Goal: Information Seeking & Learning: Learn about a topic

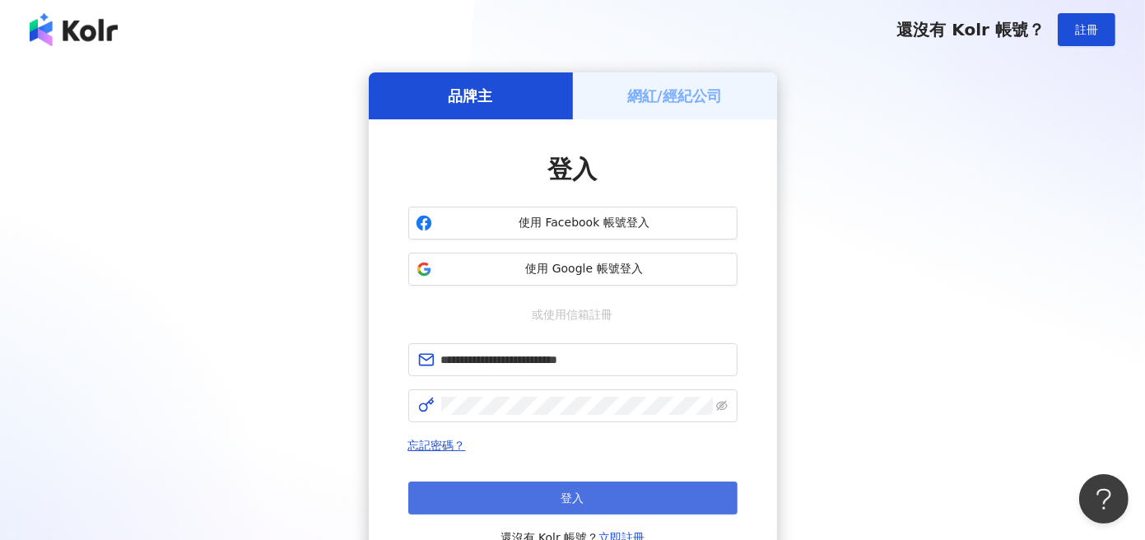
click at [585, 495] on button "登入" at bounding box center [572, 498] width 329 height 33
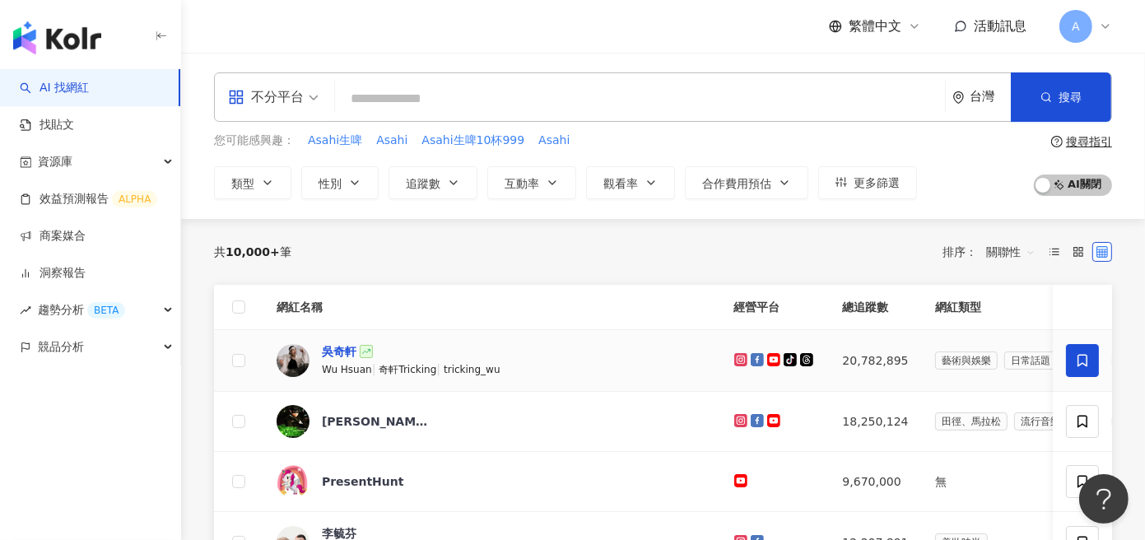
click at [337, 351] on div "吳奇軒" at bounding box center [339, 351] width 35 height 16
click at [261, 177] on icon "button" at bounding box center [267, 182] width 13 height 13
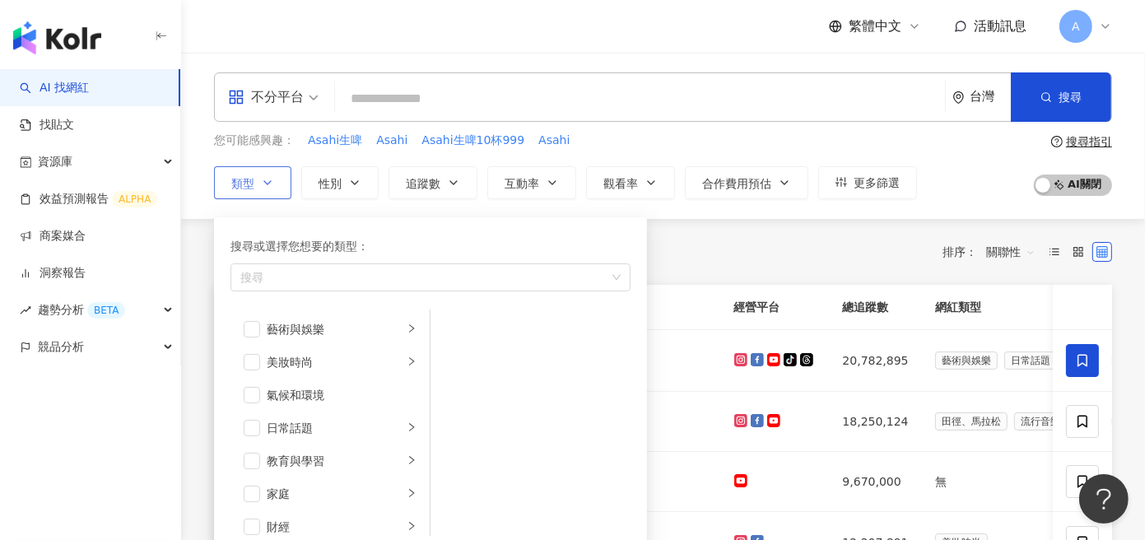
click at [261, 177] on icon "button" at bounding box center [267, 182] width 13 height 13
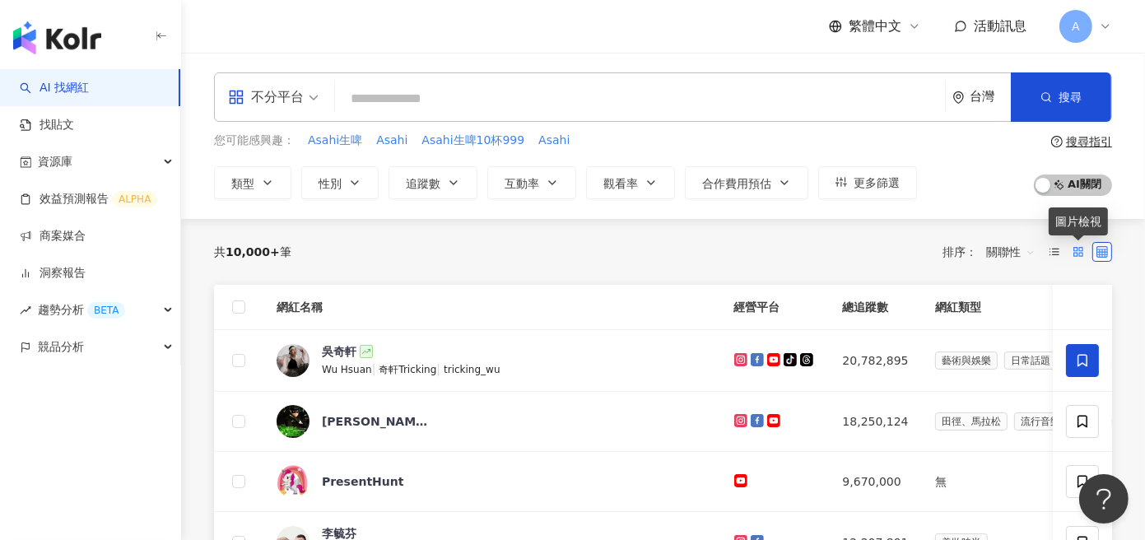
click at [1077, 253] on rect at bounding box center [1075, 254] width 3 height 3
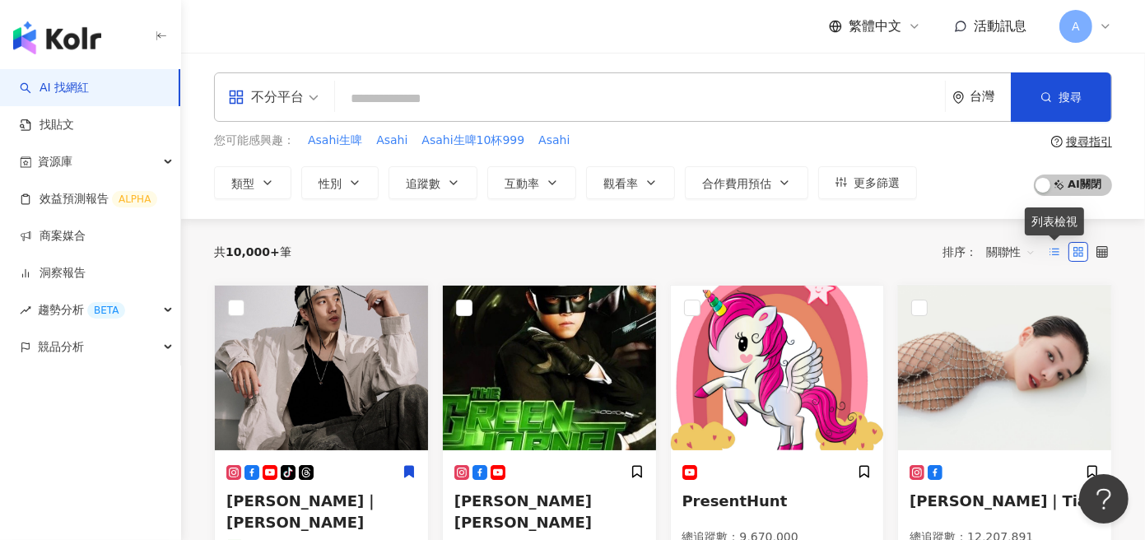
click at [1055, 253] on icon at bounding box center [1055, 252] width 12 height 12
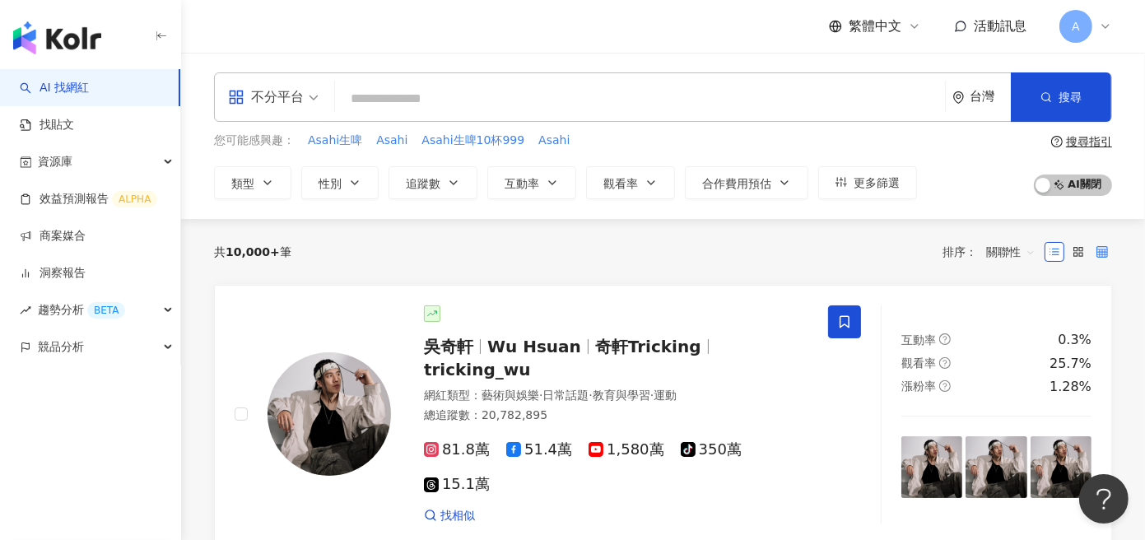
click at [1100, 255] on icon at bounding box center [1103, 252] width 12 height 12
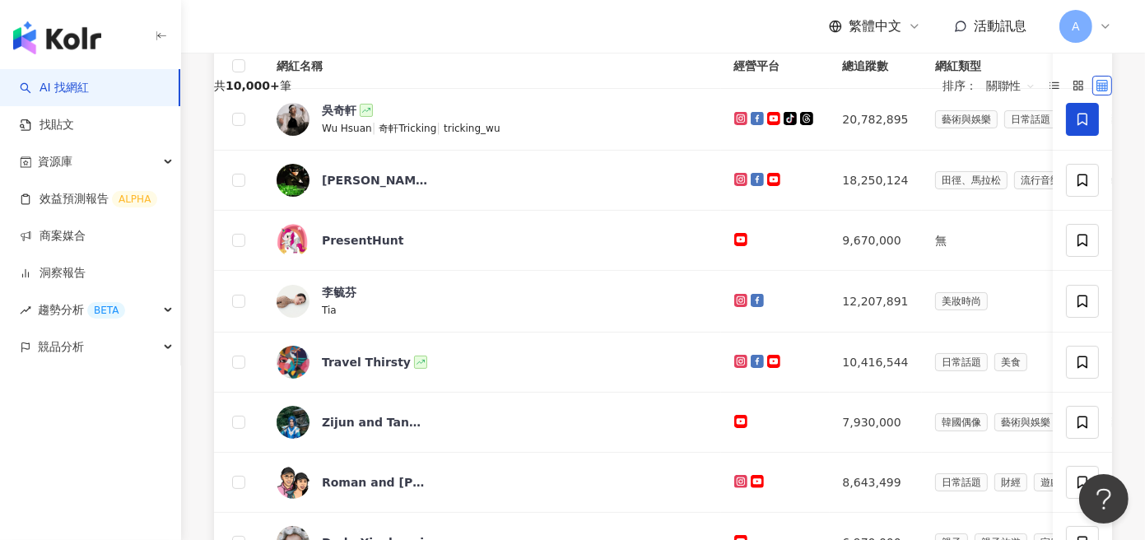
scroll to position [247, 0]
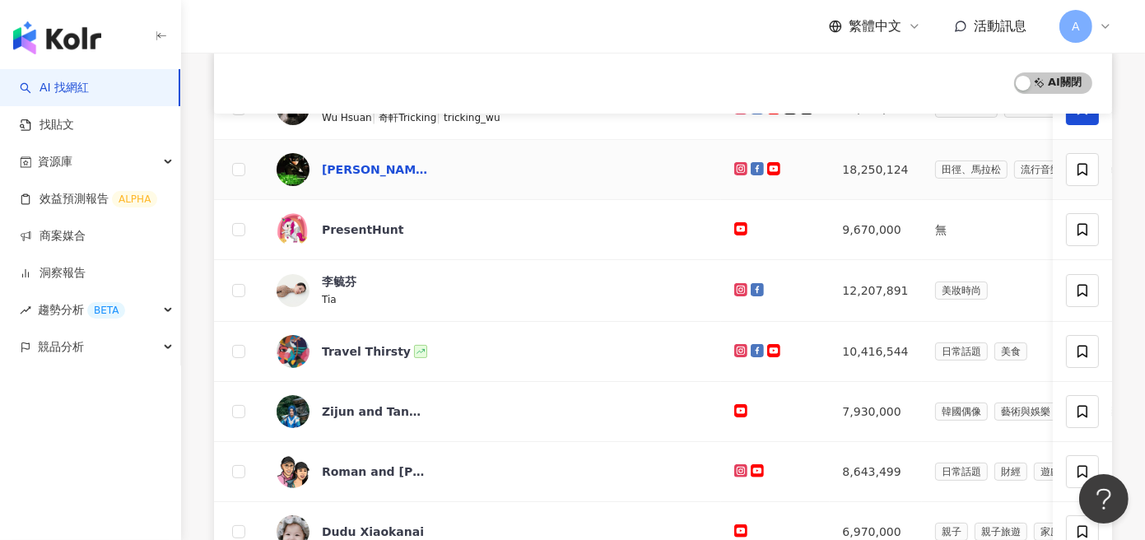
click at [394, 170] on div "Jay Chou 周杰倫" at bounding box center [375, 169] width 107 height 16
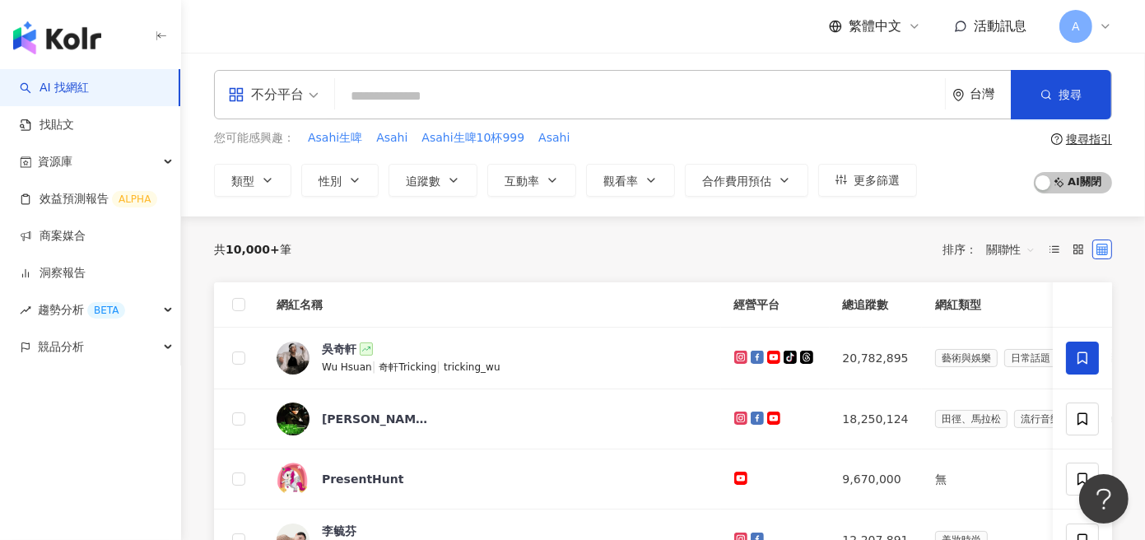
scroll to position [0, 0]
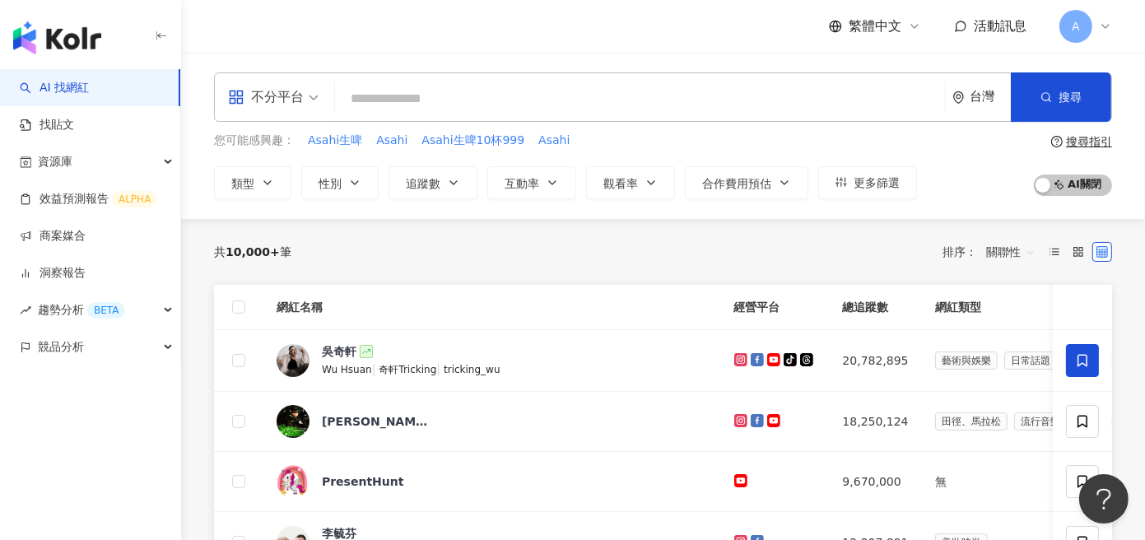
click at [1008, 253] on span "關聯性" at bounding box center [1010, 252] width 49 height 26
click at [1014, 312] on div "追蹤數" at bounding box center [1010, 313] width 41 height 18
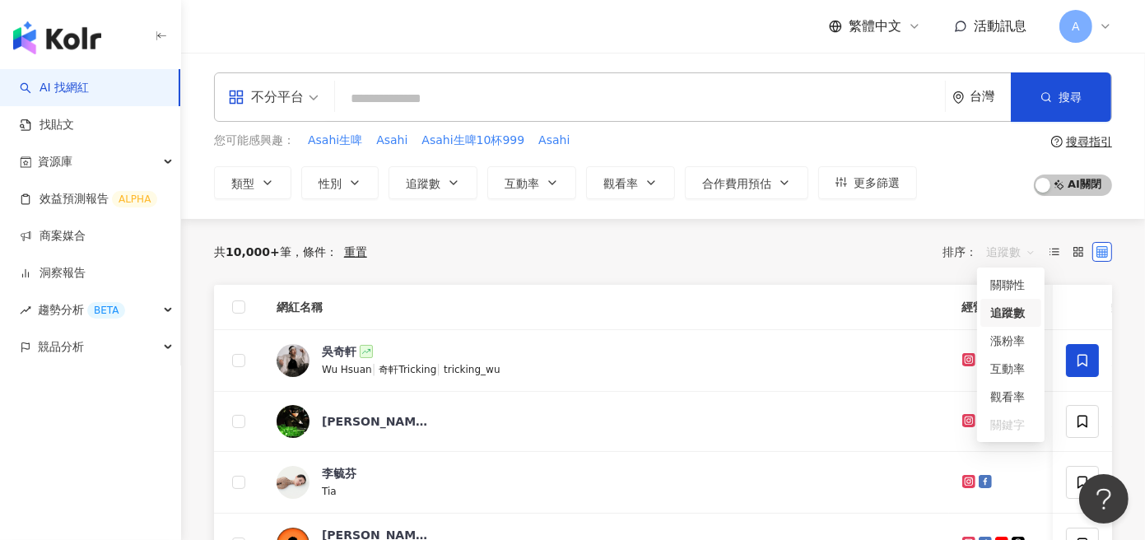
click at [1018, 252] on span "追蹤數" at bounding box center [1010, 252] width 49 height 26
click at [687, 261] on div "共 10,000+ 筆 條件 ： 重置 排序： 追蹤數" at bounding box center [663, 252] width 898 height 26
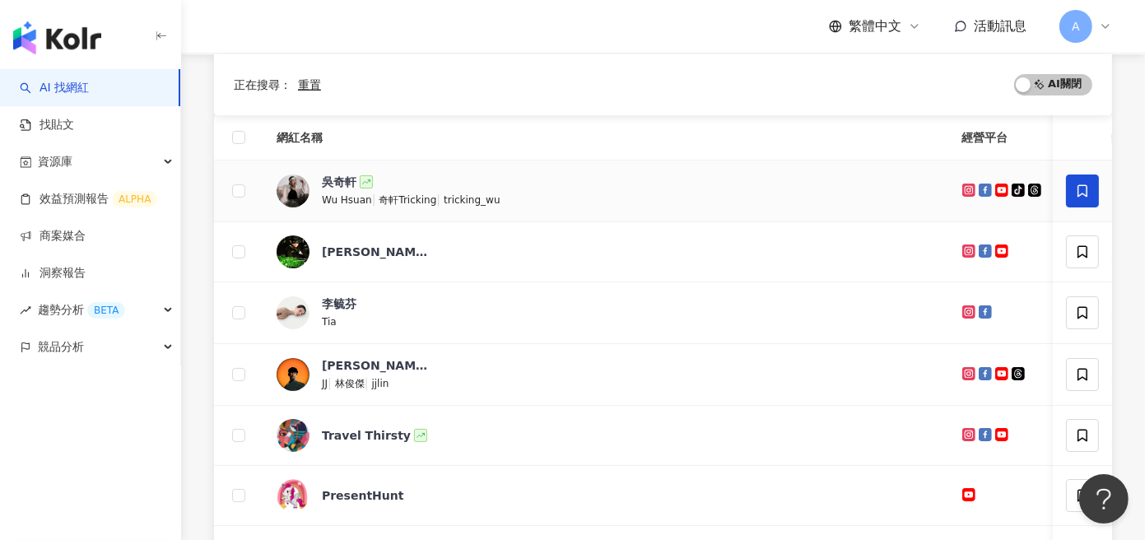
scroll to position [247, 0]
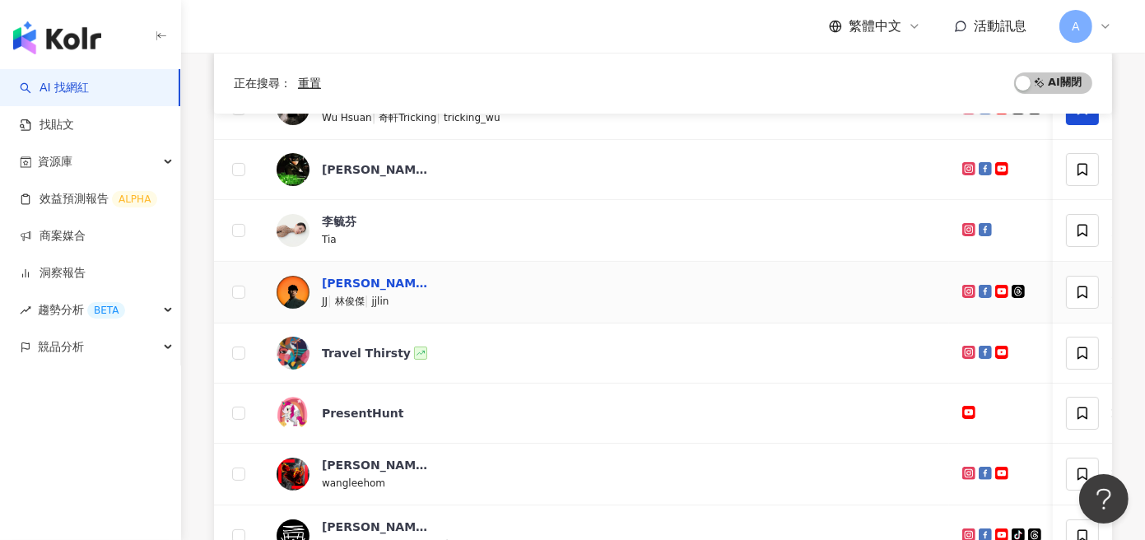
click at [352, 286] on div "林俊傑JJ Lin" at bounding box center [375, 283] width 107 height 16
click at [366, 353] on div "Travel Thirsty" at bounding box center [366, 353] width 89 height 16
click at [375, 414] on div "PresentHunt" at bounding box center [363, 413] width 82 height 16
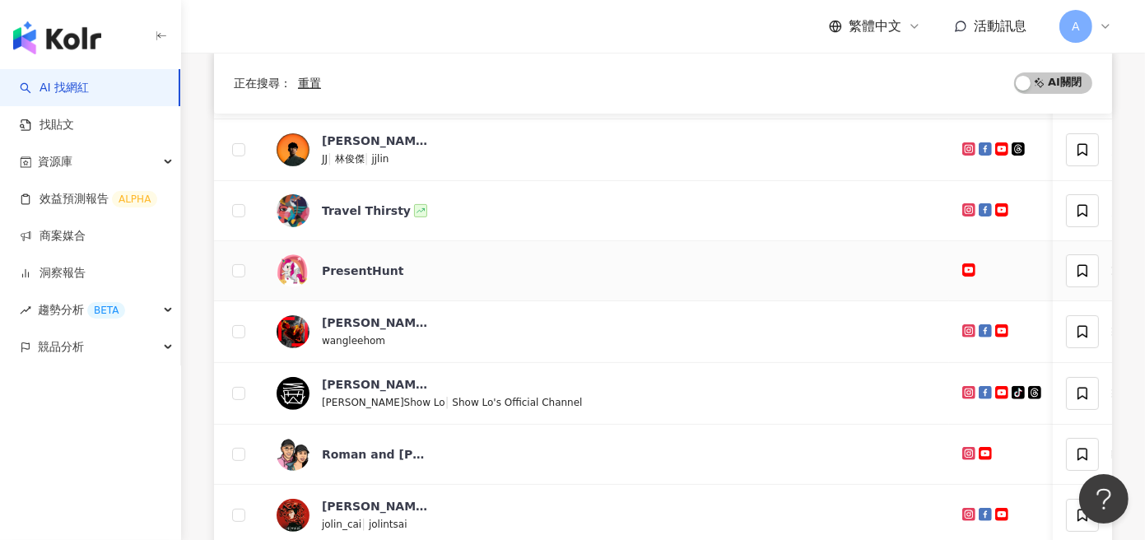
scroll to position [412, 0]
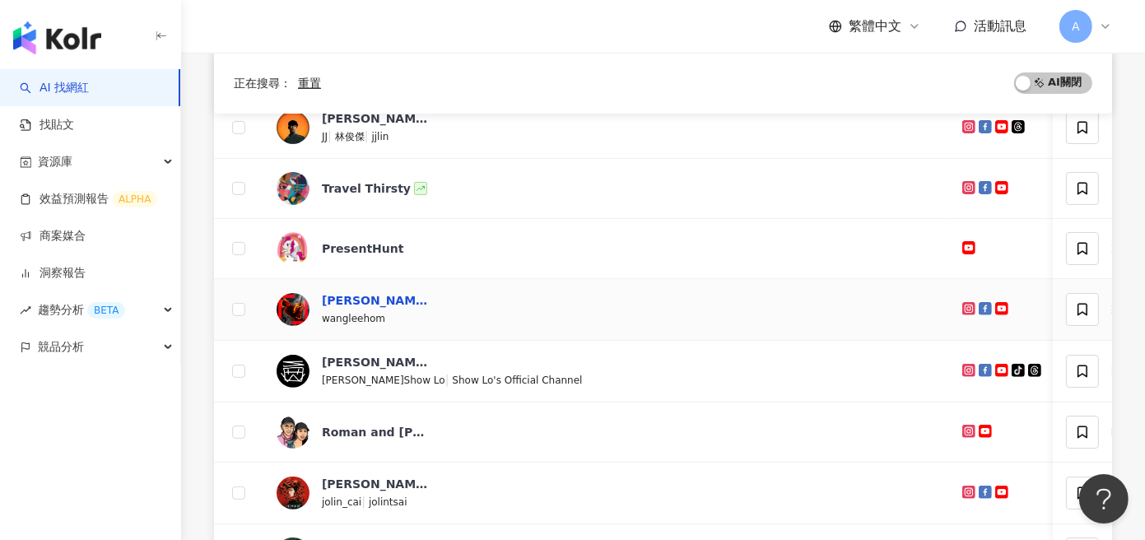
click at [375, 300] on div "王力宏 Wang Leehom" at bounding box center [375, 300] width 107 height 16
click at [390, 361] on div "羅志祥 SHOW" at bounding box center [375, 362] width 107 height 16
click at [398, 431] on div "Roman and [PERSON_NAME]" at bounding box center [375, 432] width 107 height 16
click at [1103, 23] on icon at bounding box center [1105, 26] width 13 height 13
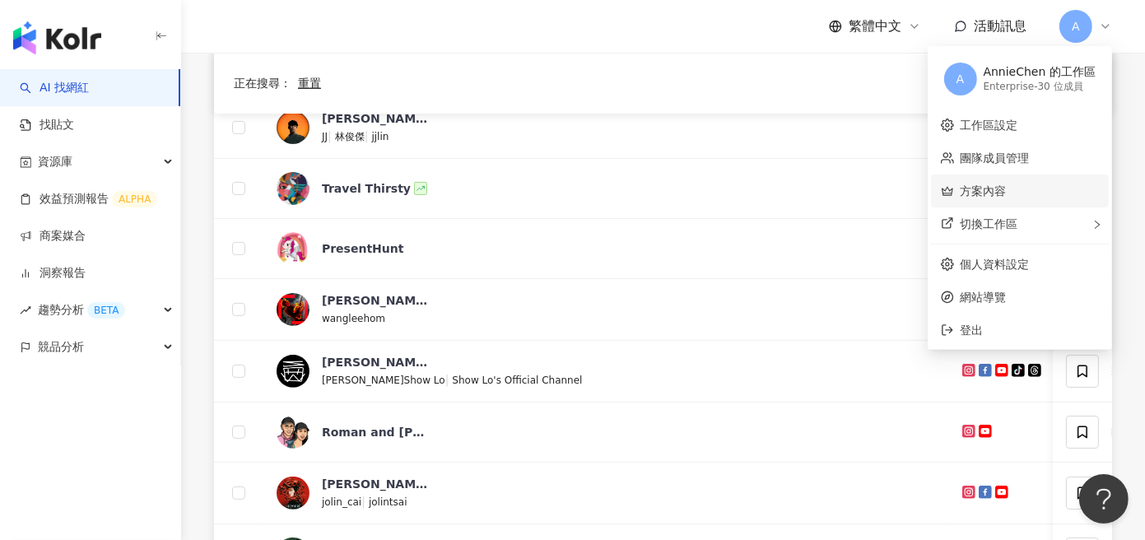
click at [993, 193] on link "方案內容" at bounding box center [984, 190] width 46 height 13
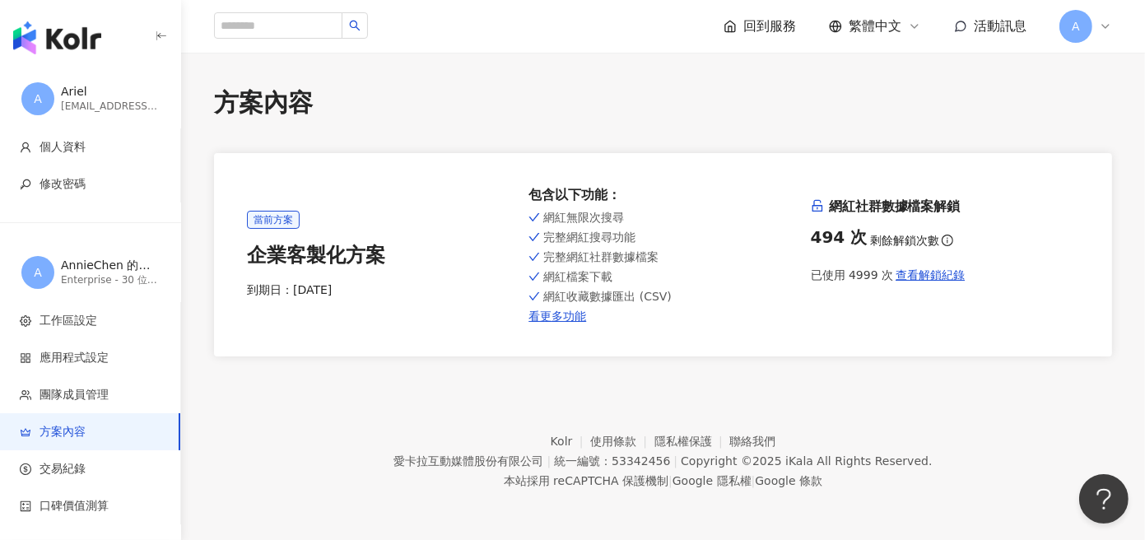
click at [694, 98] on div "方案內容" at bounding box center [663, 103] width 898 height 35
click at [66, 33] on img "button" at bounding box center [57, 37] width 88 height 33
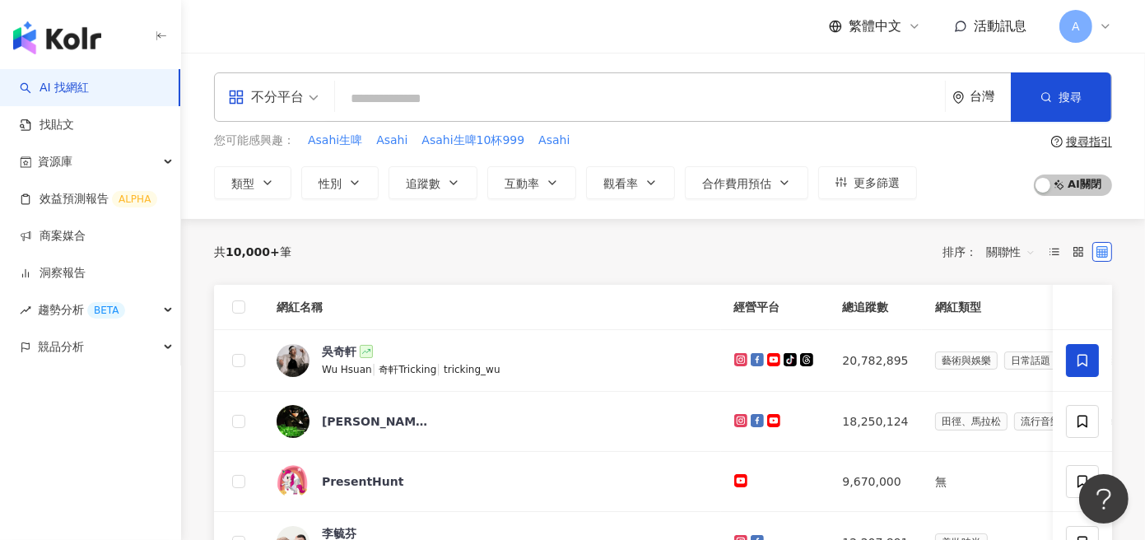
click at [826, 263] on div "共 10,000+ 筆 排序： 關聯性" at bounding box center [663, 252] width 898 height 26
click at [67, 125] on link "找貼文" at bounding box center [47, 125] width 54 height 16
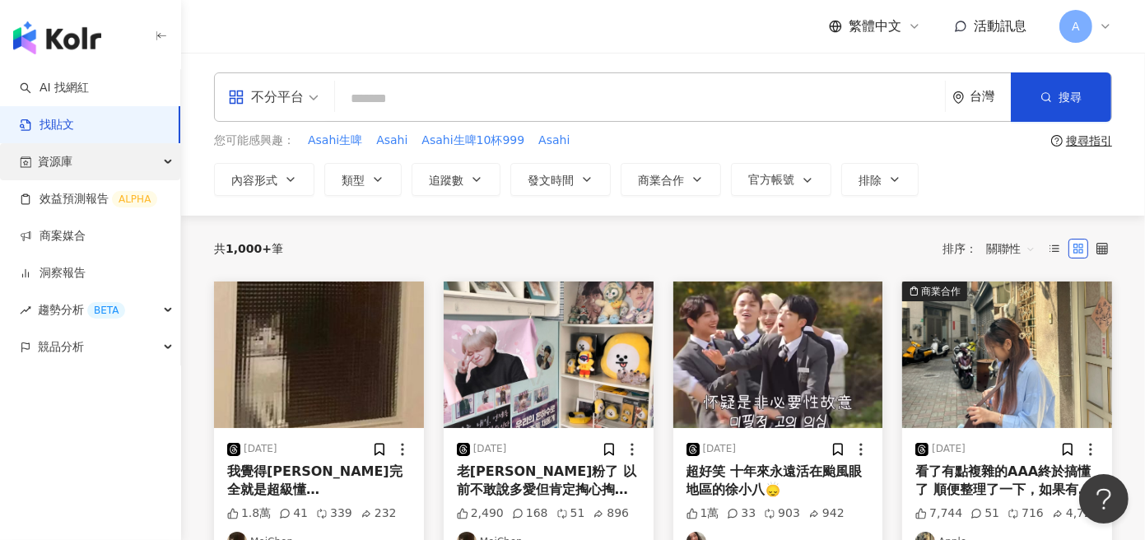
click at [68, 161] on span "資源庫" at bounding box center [55, 161] width 35 height 37
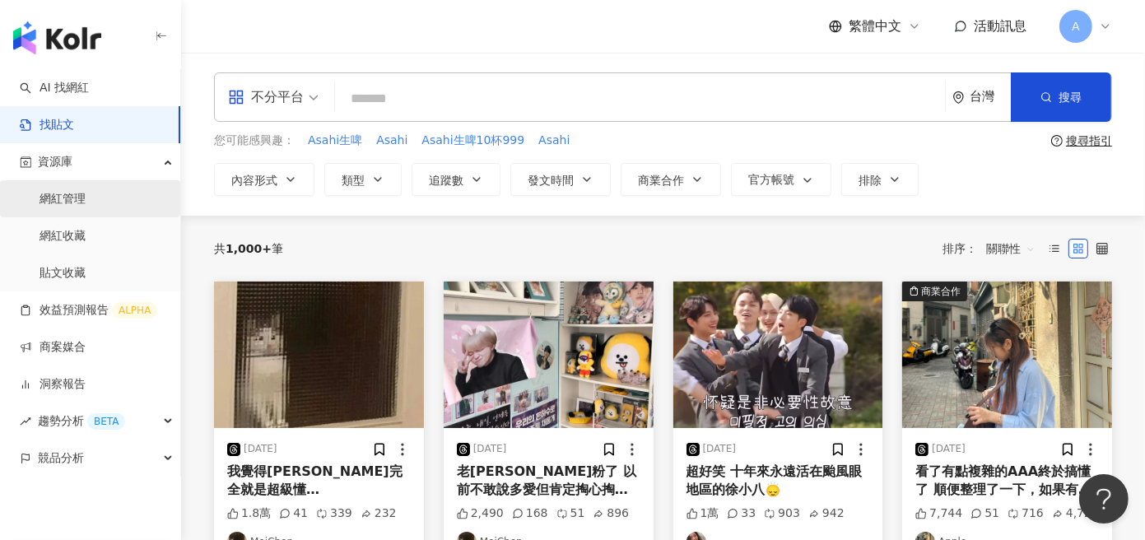
click at [78, 197] on link "網紅管理" at bounding box center [63, 199] width 46 height 16
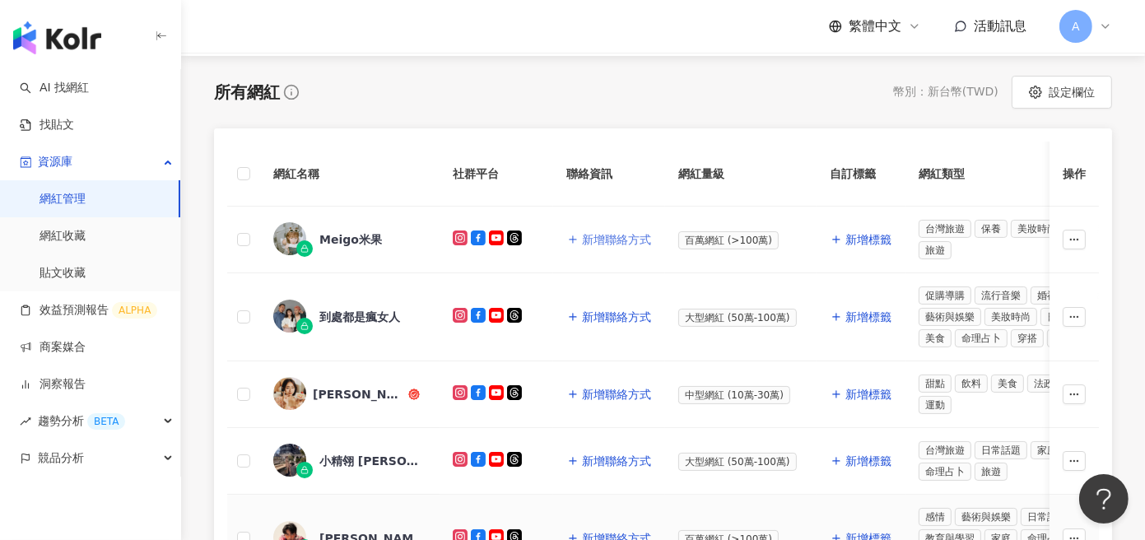
scroll to position [82, 0]
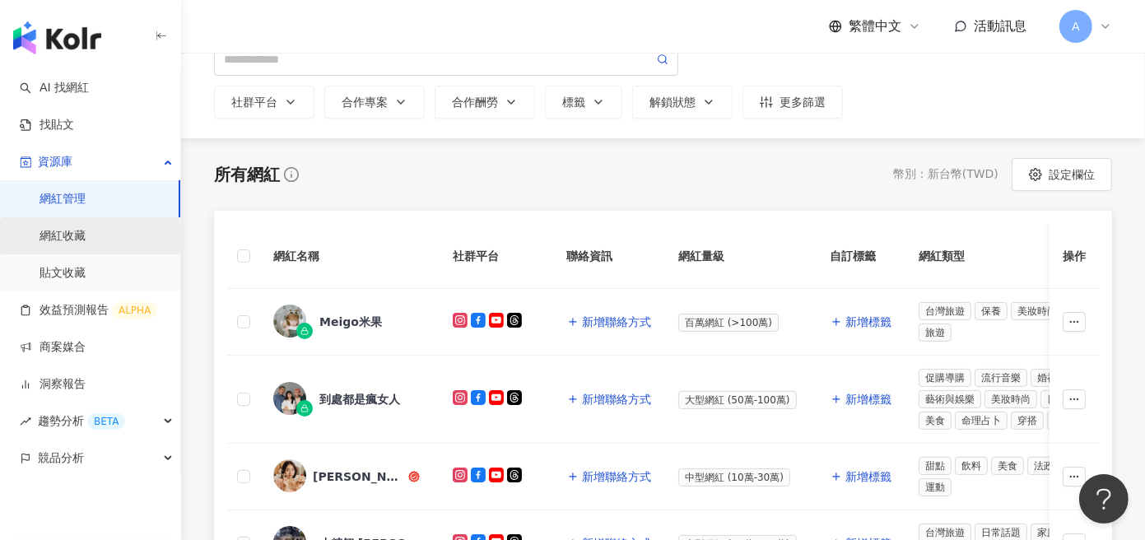
click at [86, 236] on link "網紅收藏" at bounding box center [63, 236] width 46 height 16
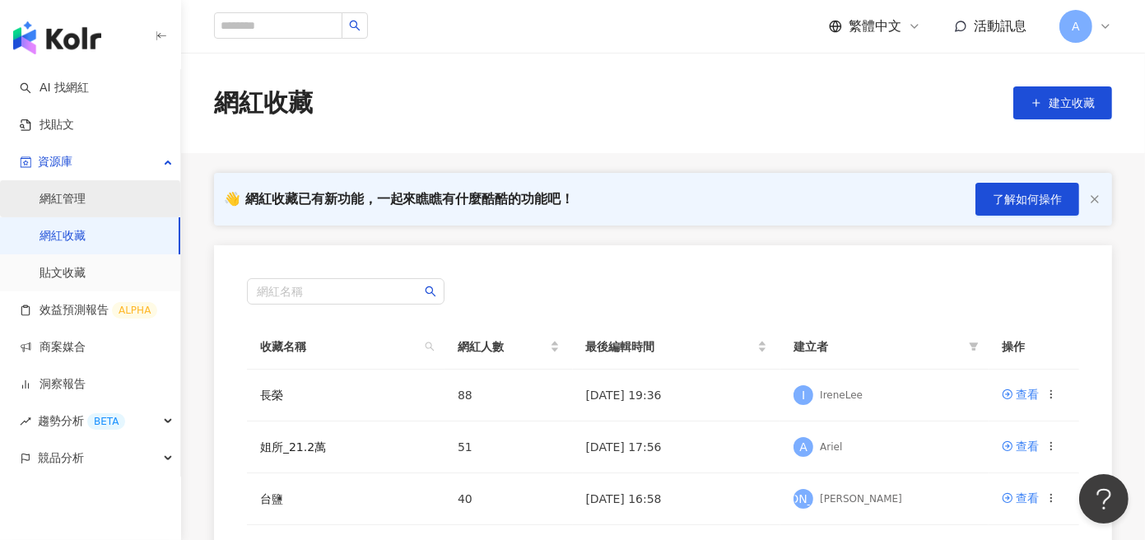
click at [76, 203] on link "網紅管理" at bounding box center [63, 199] width 46 height 16
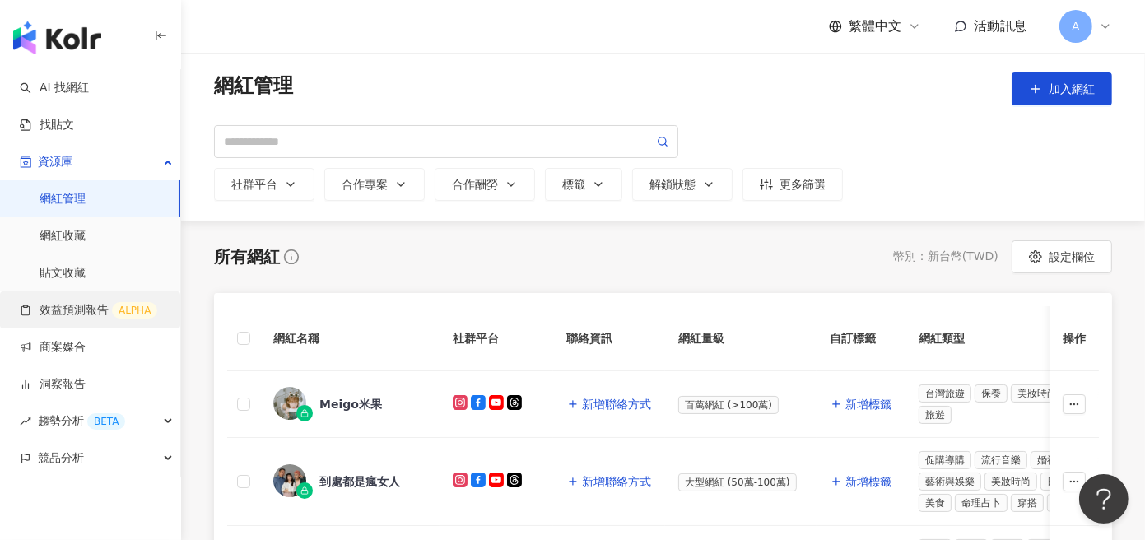
click at [63, 314] on link "效益預測報告 ALPHA" at bounding box center [88, 310] width 137 height 16
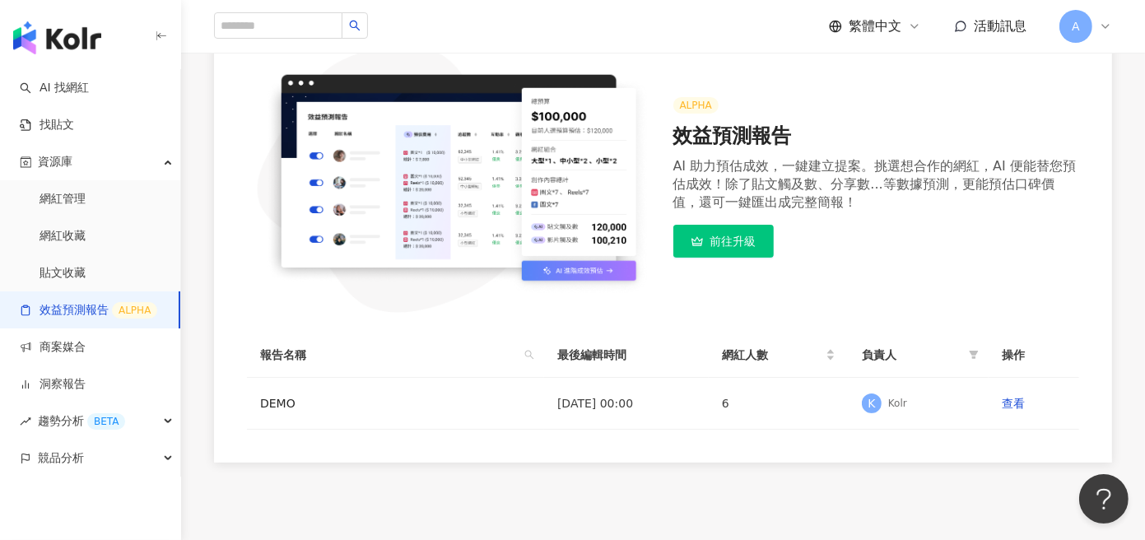
scroll to position [247, 0]
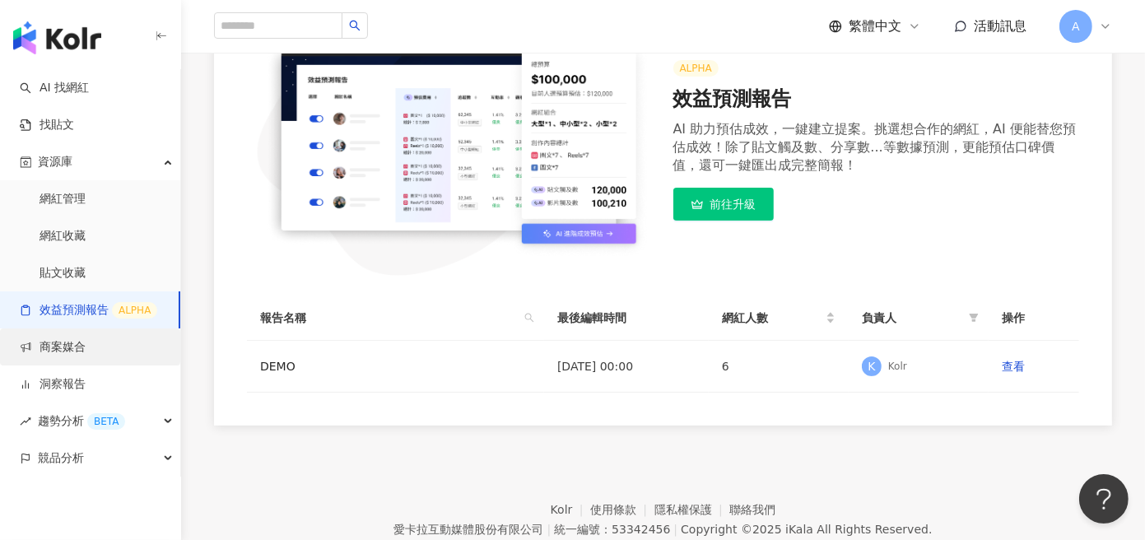
click at [68, 348] on link "商案媒合" at bounding box center [53, 347] width 66 height 16
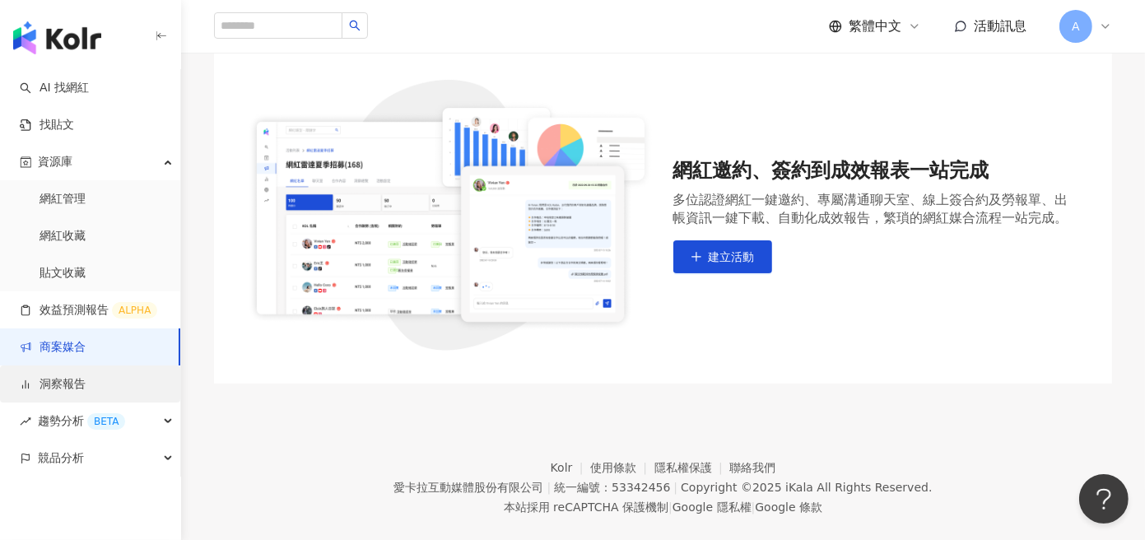
scroll to position [165, 0]
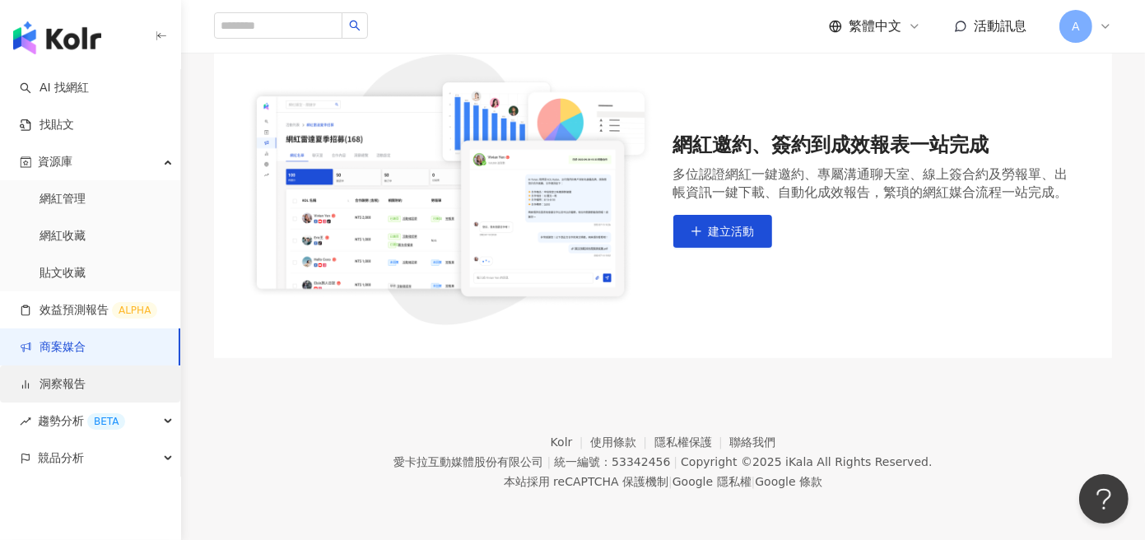
click at [76, 388] on link "洞察報告" at bounding box center [53, 384] width 66 height 16
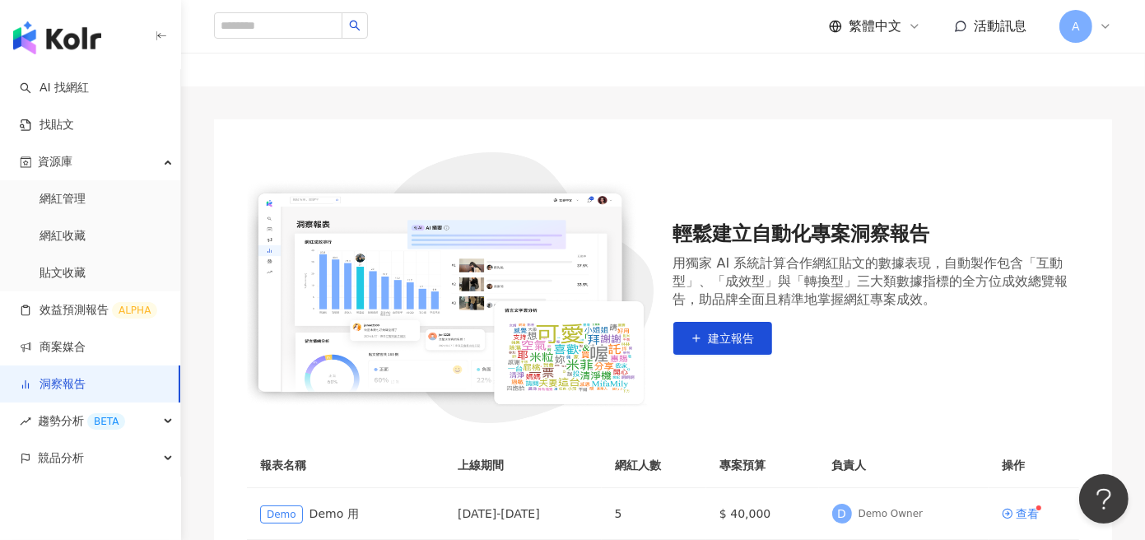
scroll to position [247, 0]
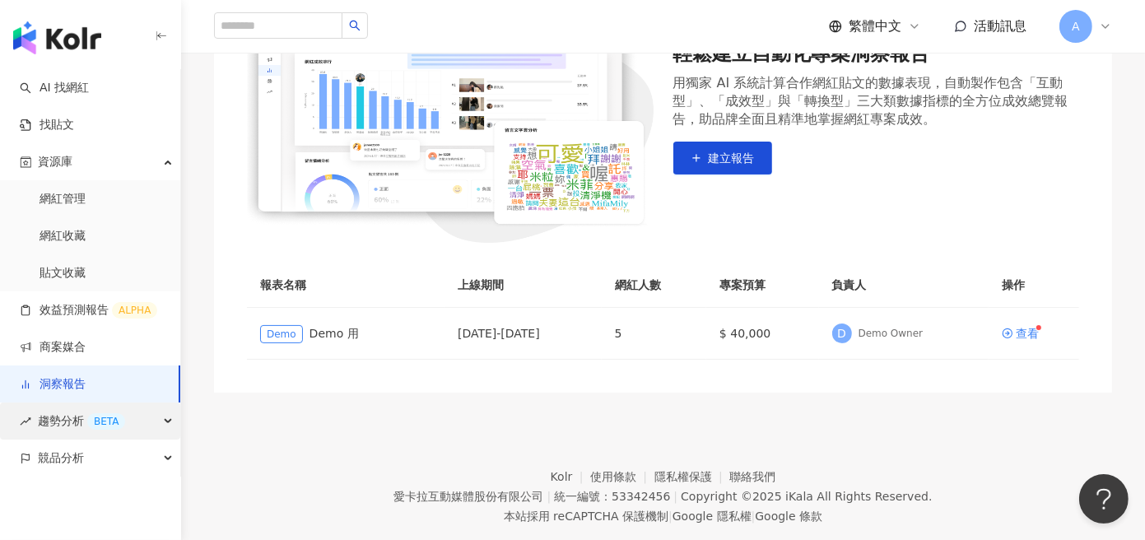
click at [60, 424] on span "趨勢分析 BETA" at bounding box center [81, 421] width 87 height 37
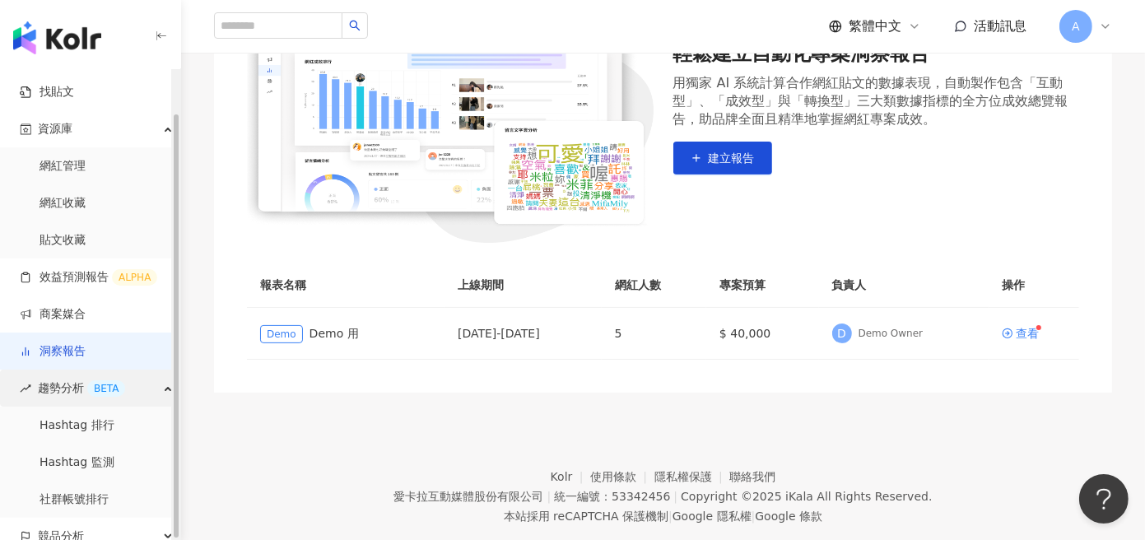
scroll to position [48, 0]
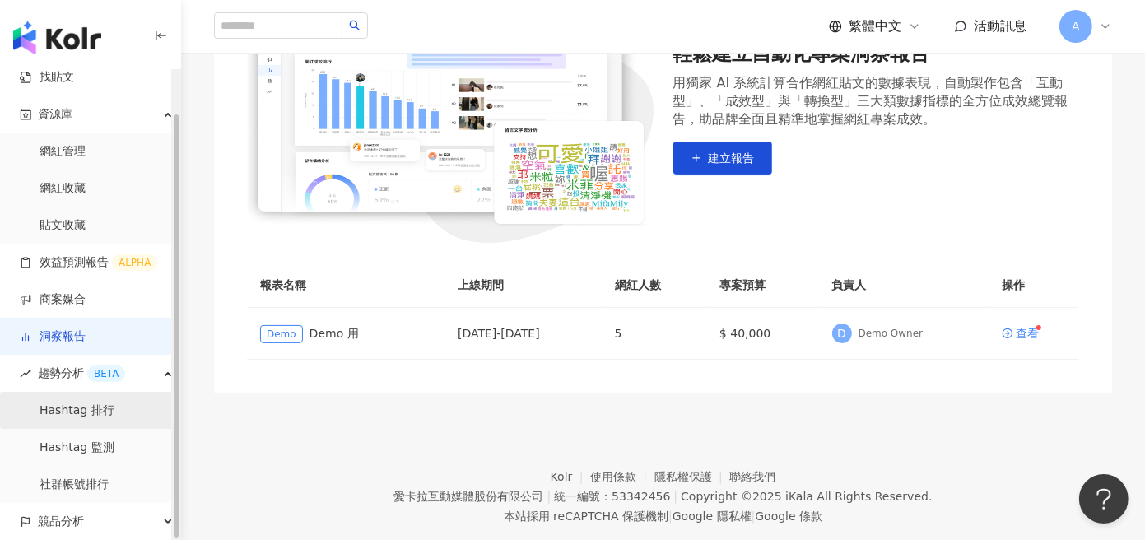
click at [87, 413] on link "Hashtag 排行" at bounding box center [77, 411] width 75 height 16
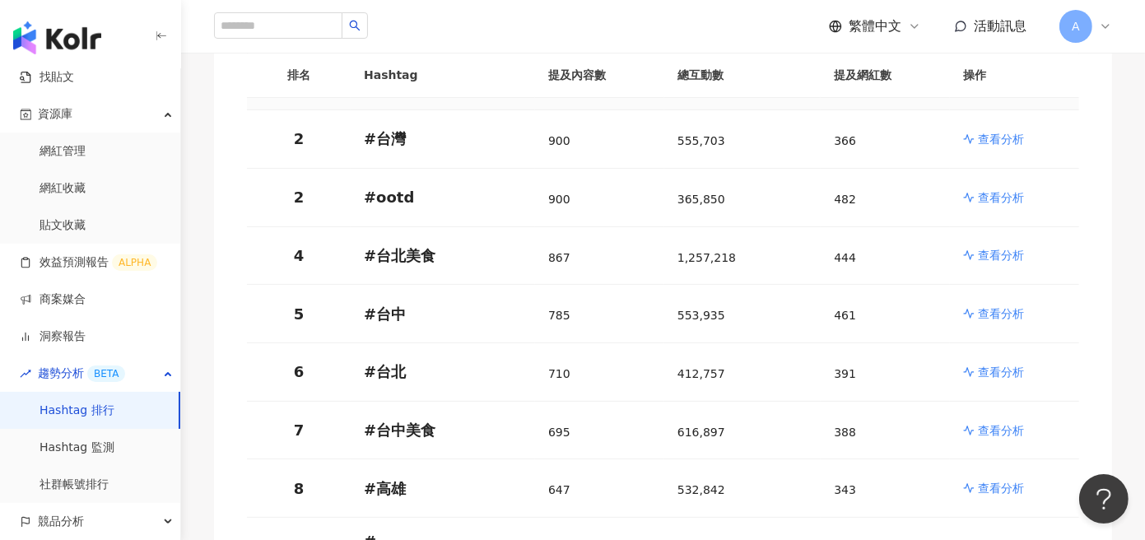
scroll to position [329, 0]
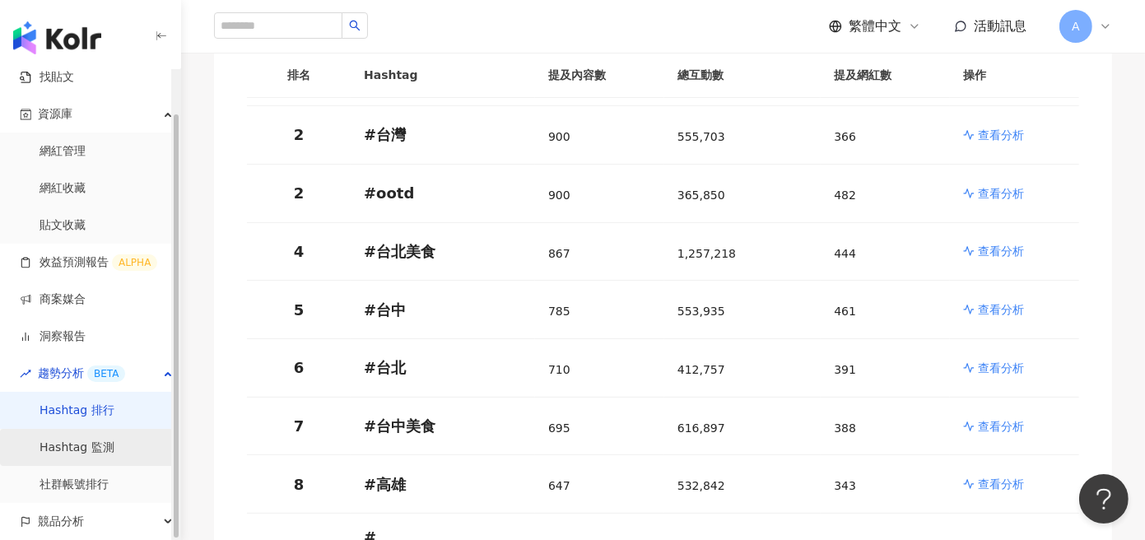
click at [89, 451] on link "Hashtag 監測" at bounding box center [77, 448] width 75 height 16
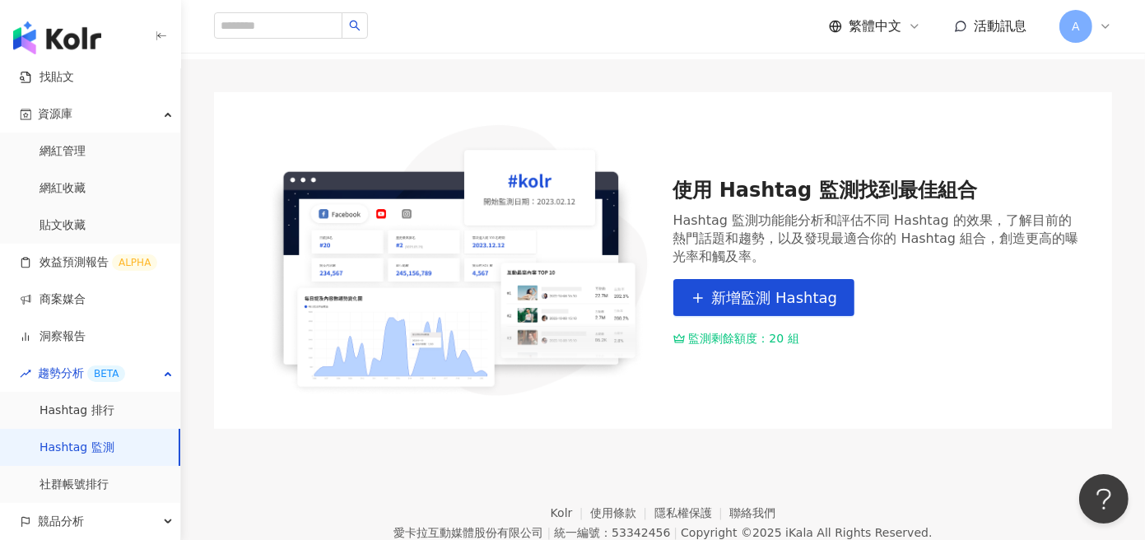
scroll to position [165, 0]
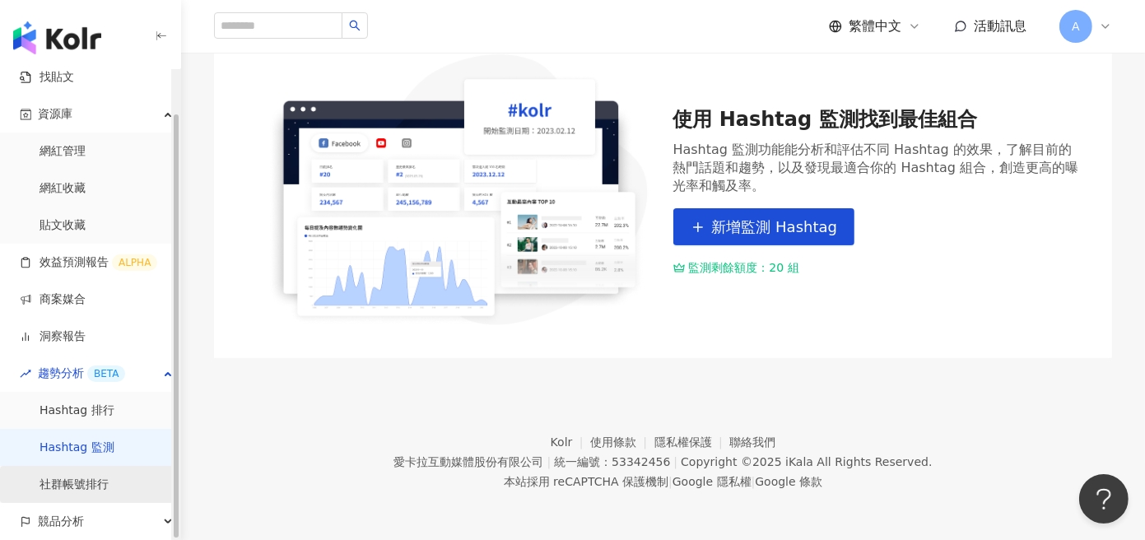
click at [84, 485] on link "社群帳號排行" at bounding box center [74, 485] width 69 height 16
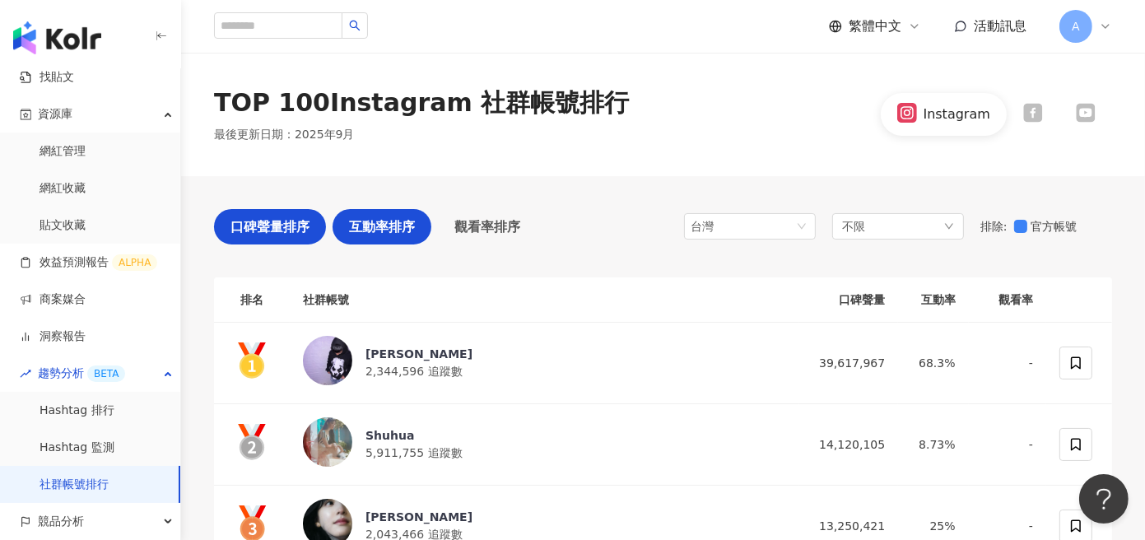
click at [372, 226] on span "互動率排序" at bounding box center [382, 227] width 66 height 21
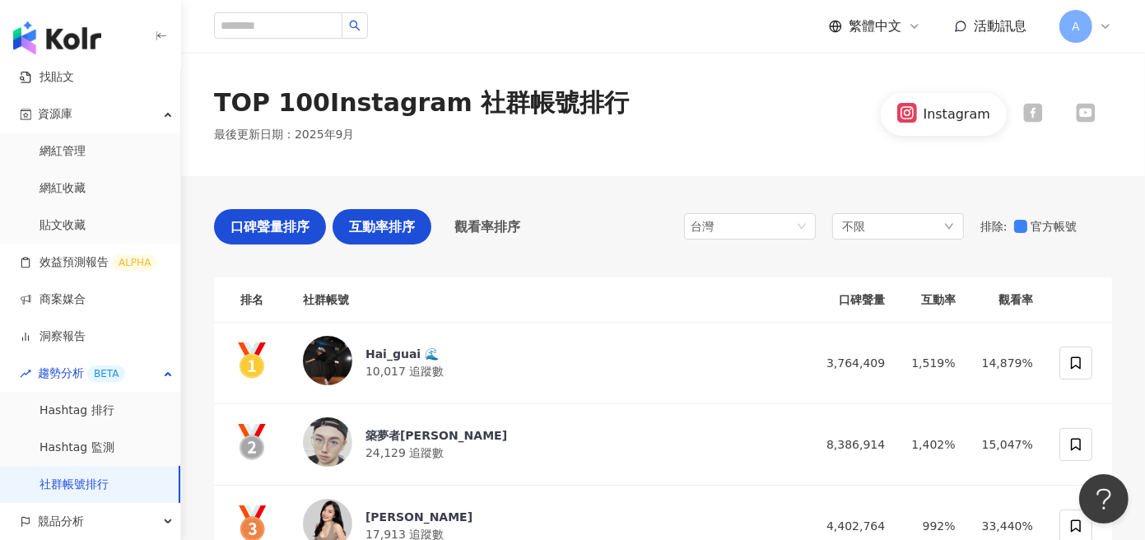
click at [296, 224] on span "口碑聲量排序" at bounding box center [270, 227] width 79 height 21
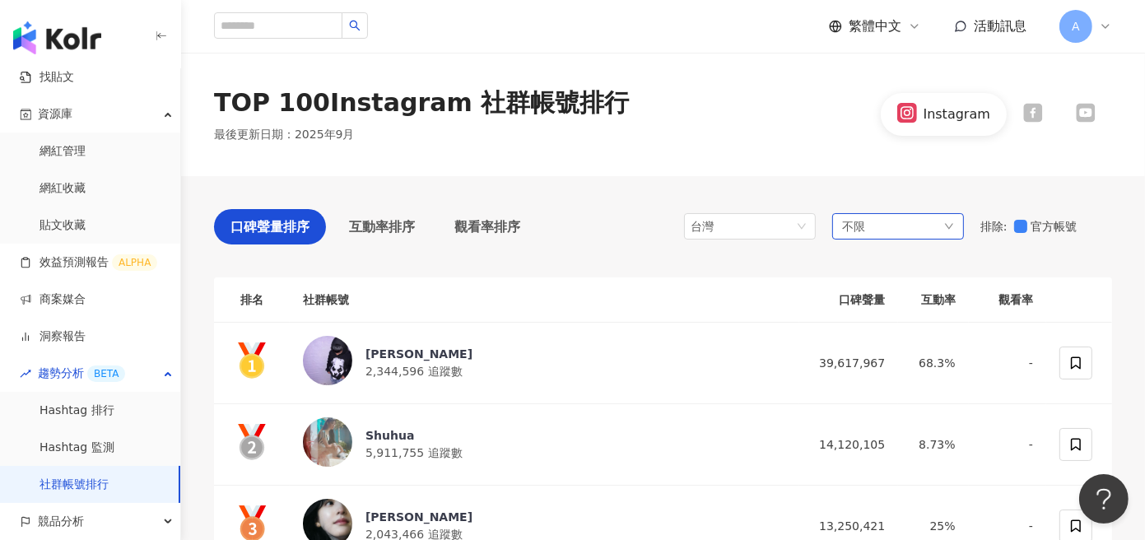
click at [929, 223] on div "不限" at bounding box center [898, 226] width 132 height 26
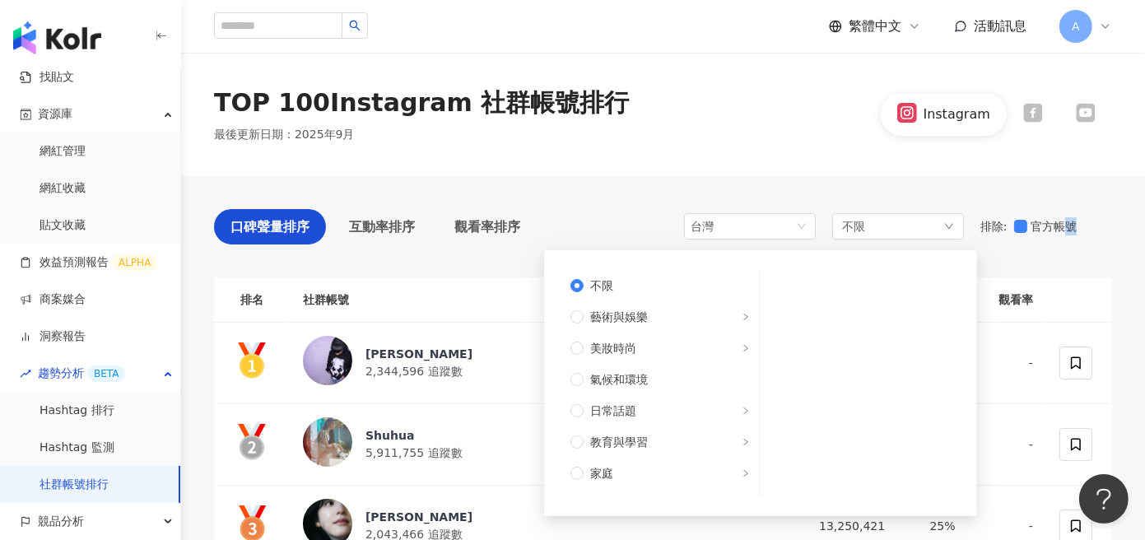
click at [1069, 247] on div "口碑聲量排序 互動率排序 觀看率排序 台灣 不限 不限 藝術與娛樂 美妝時尚 氣候和環境 日常話題 教育與學習 家庭 財經 美食 命理占卜 遊戲 法政社會 生…" at bounding box center [663, 231] width 898 height 44
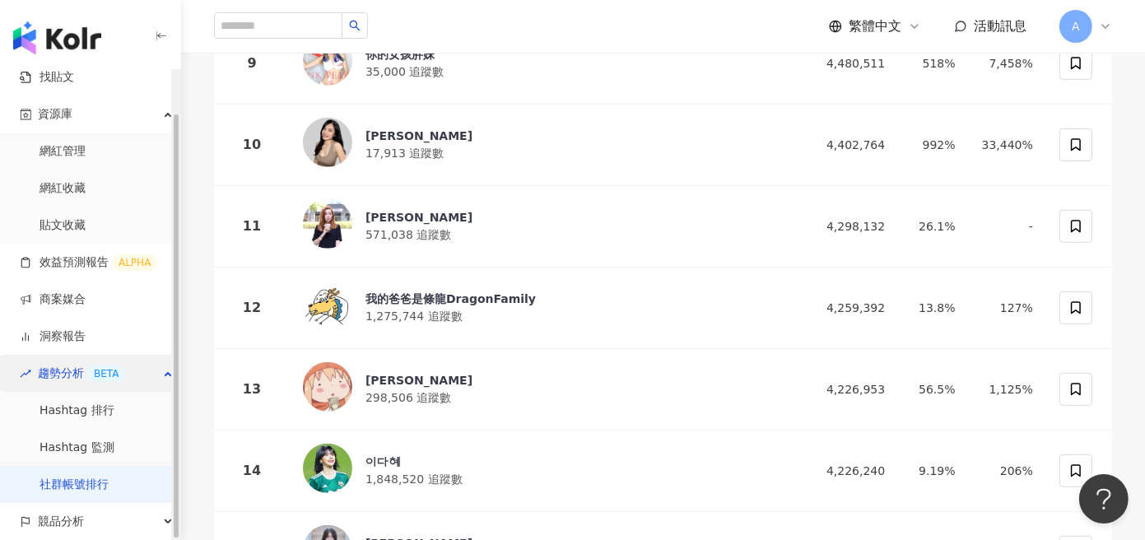
scroll to position [1070, 0]
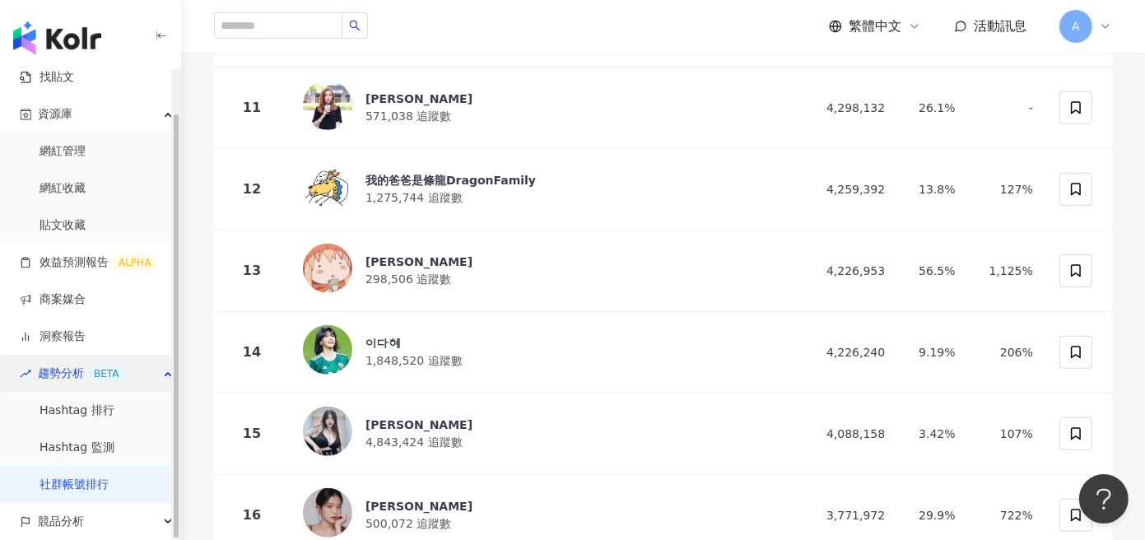
click at [142, 370] on div "趨勢分析 BETA" at bounding box center [90, 373] width 180 height 37
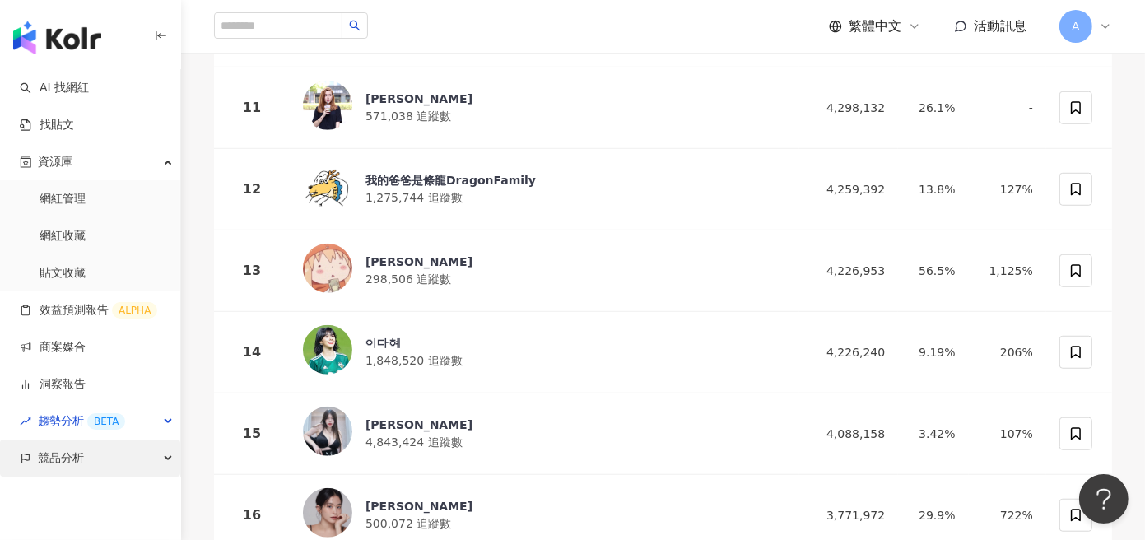
click at [110, 456] on div "競品分析" at bounding box center [90, 458] width 180 height 37
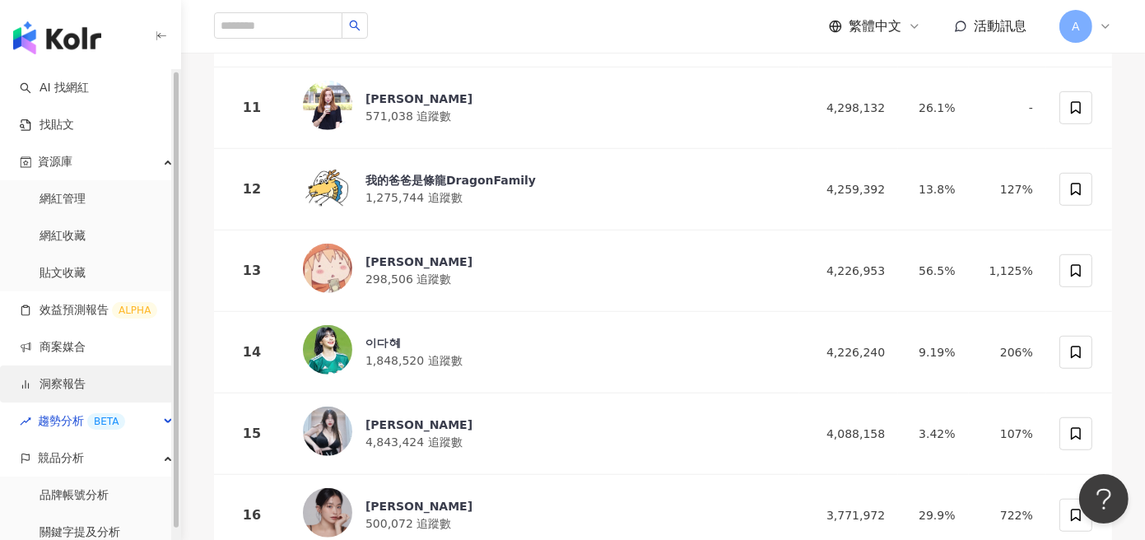
scroll to position [10, 0]
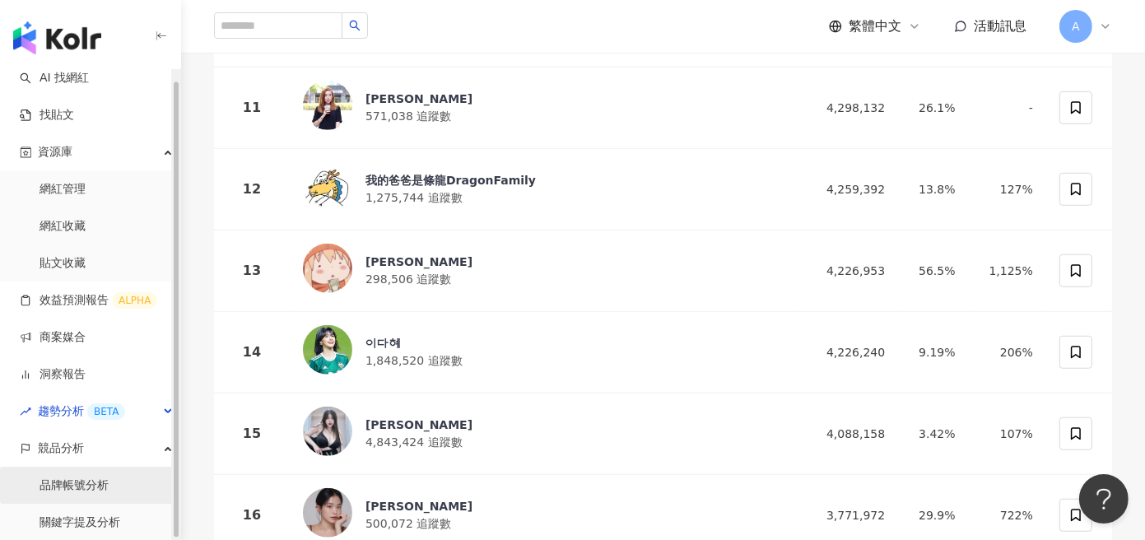
click at [81, 485] on link "品牌帳號分析" at bounding box center [74, 485] width 69 height 16
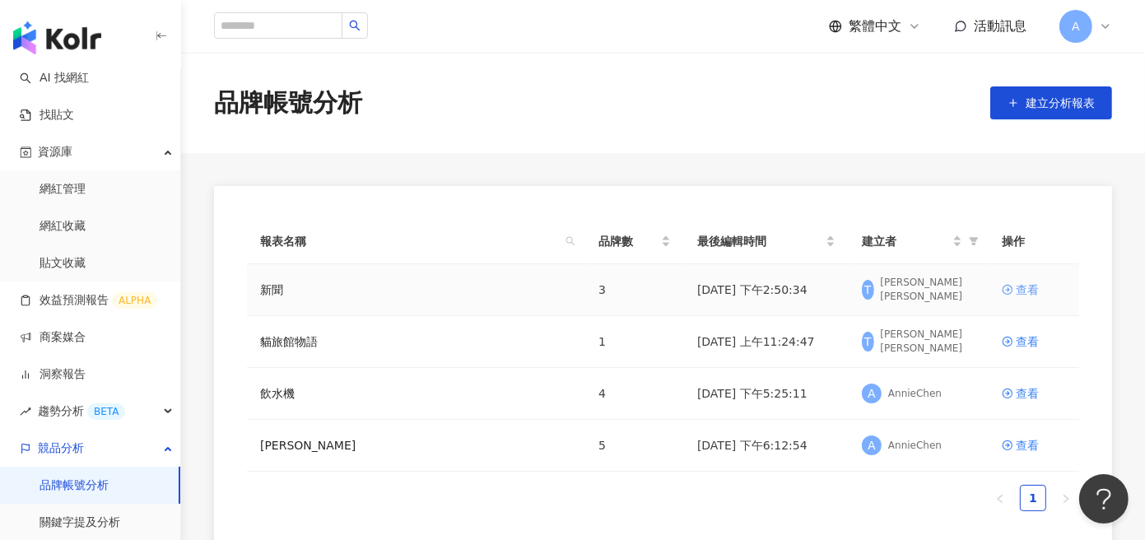
click at [1032, 291] on div "查看" at bounding box center [1027, 290] width 23 height 18
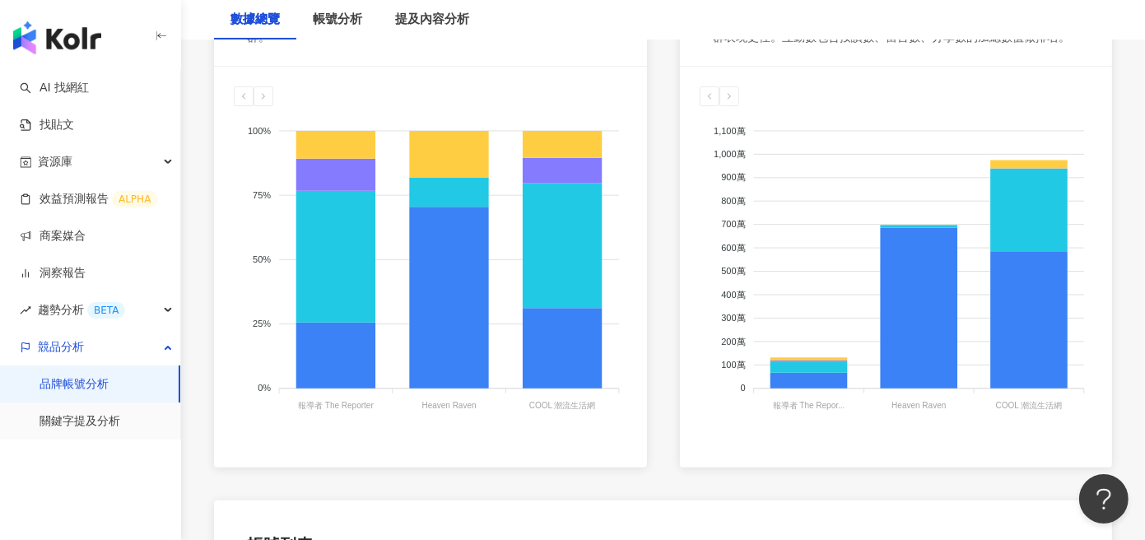
scroll to position [412, 0]
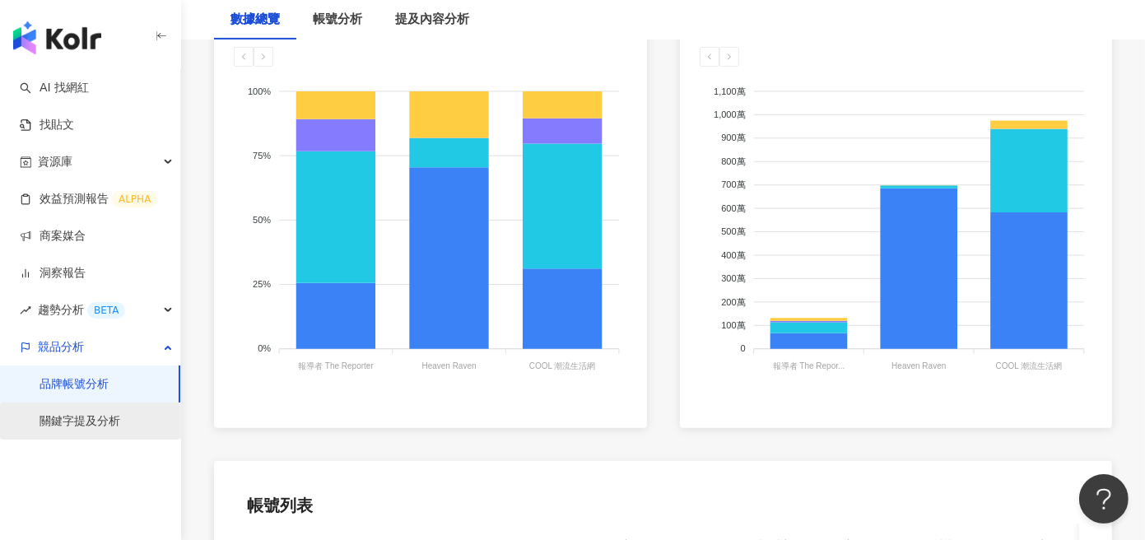
click at [88, 419] on link "關鍵字提及分析" at bounding box center [80, 421] width 81 height 16
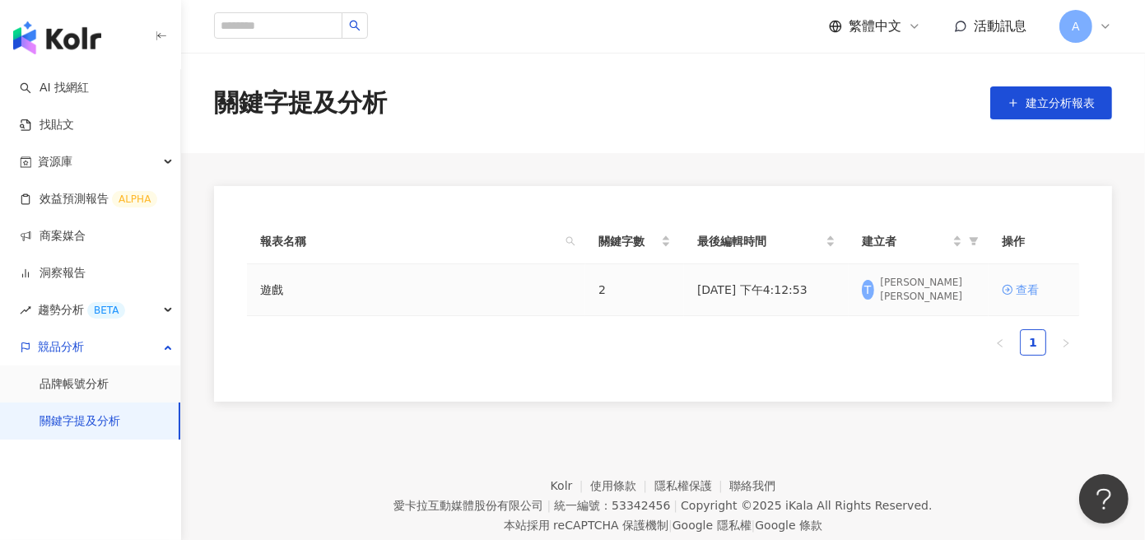
click at [1019, 286] on div "查看" at bounding box center [1027, 290] width 23 height 18
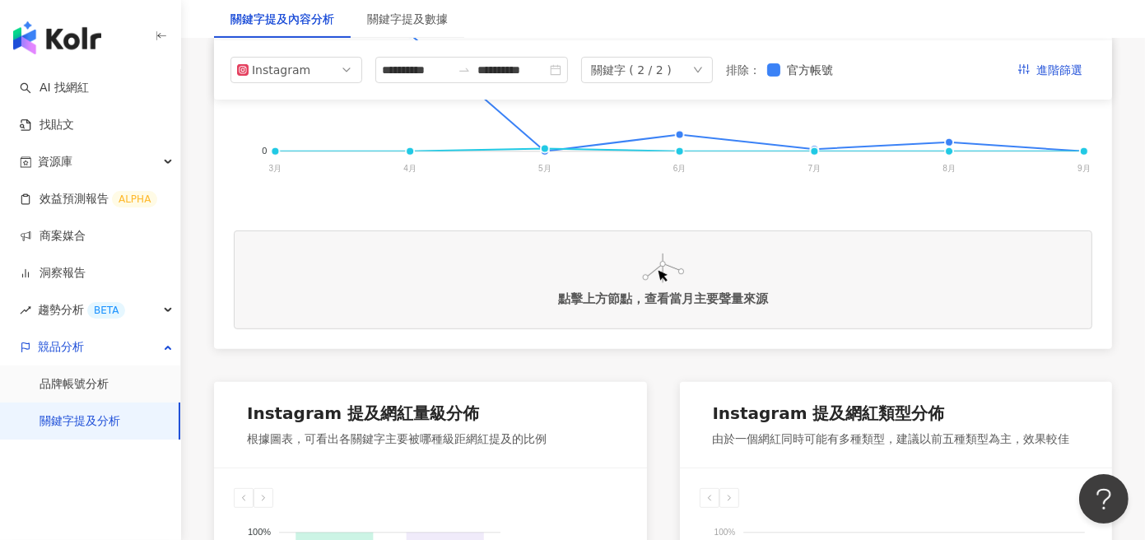
scroll to position [494, 0]
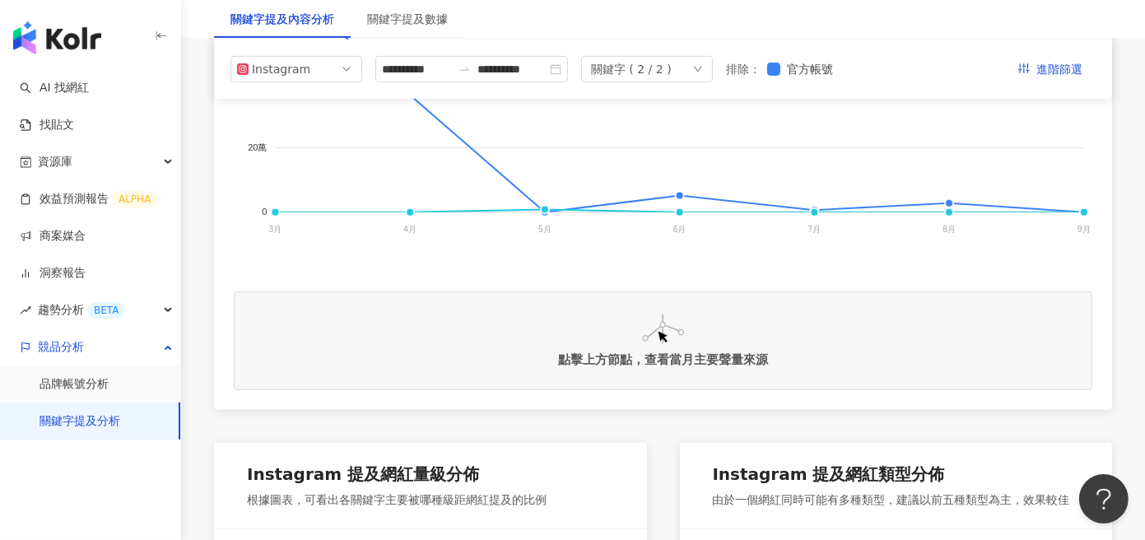
click at [119, 477] on div "AI 找網紅 找貼文 資源庫 效益預測報告 ALPHA 商案媒合 洞察報告 趨勢分析 BETA 競品分析 品牌帳號分析 關鍵字提及分析" at bounding box center [90, 304] width 181 height 471
click at [71, 34] on img "button" at bounding box center [57, 37] width 88 height 33
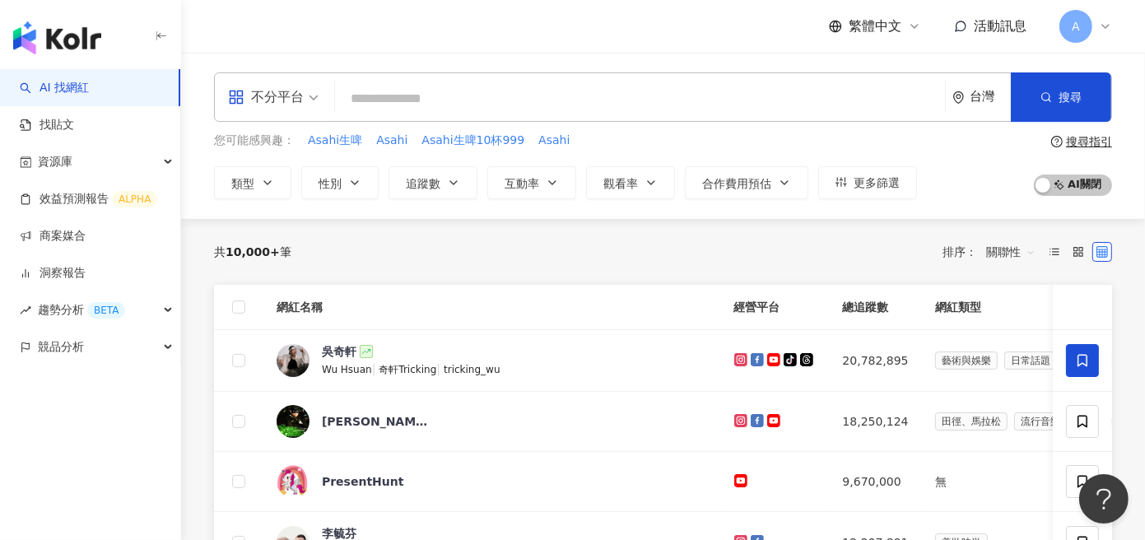
click at [1103, 30] on icon at bounding box center [1105, 26] width 13 height 13
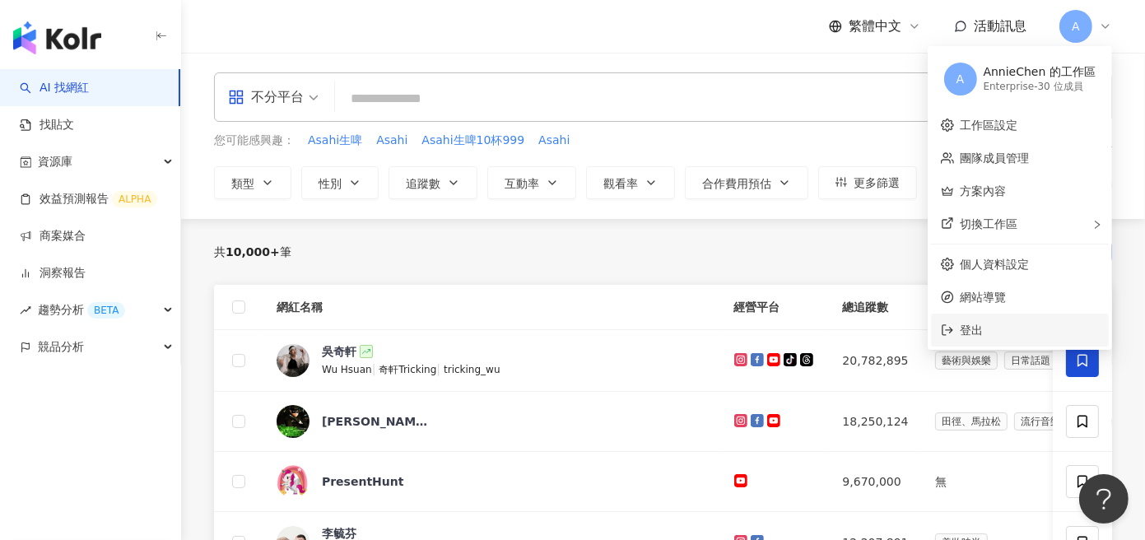
click at [994, 337] on span "登出" at bounding box center [1030, 330] width 138 height 18
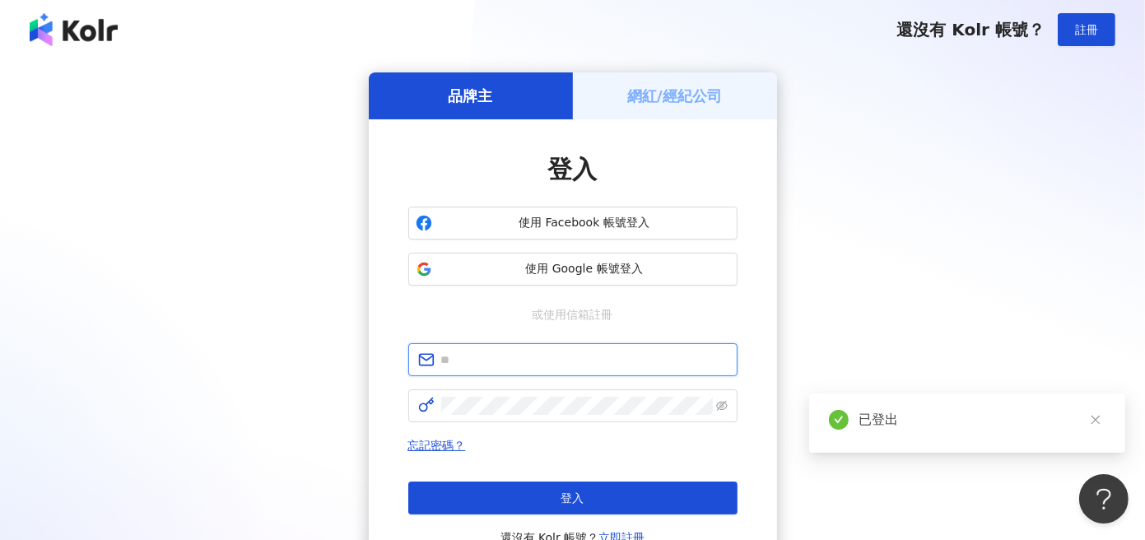
type input "**********"
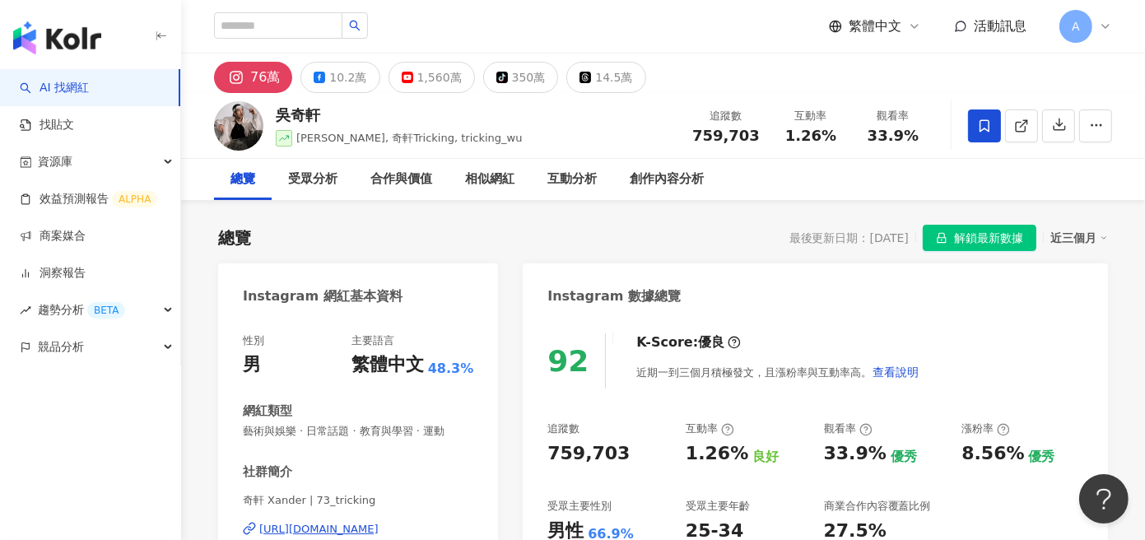
click at [661, 225] on div "總覽 最後更新日期：2025/9/3 解鎖最新數據 近三個月" at bounding box center [663, 238] width 890 height 26
click at [1082, 244] on div "近三個月" at bounding box center [1079, 237] width 58 height 21
click at [1083, 296] on link "近六個月" at bounding box center [1087, 305] width 46 height 18
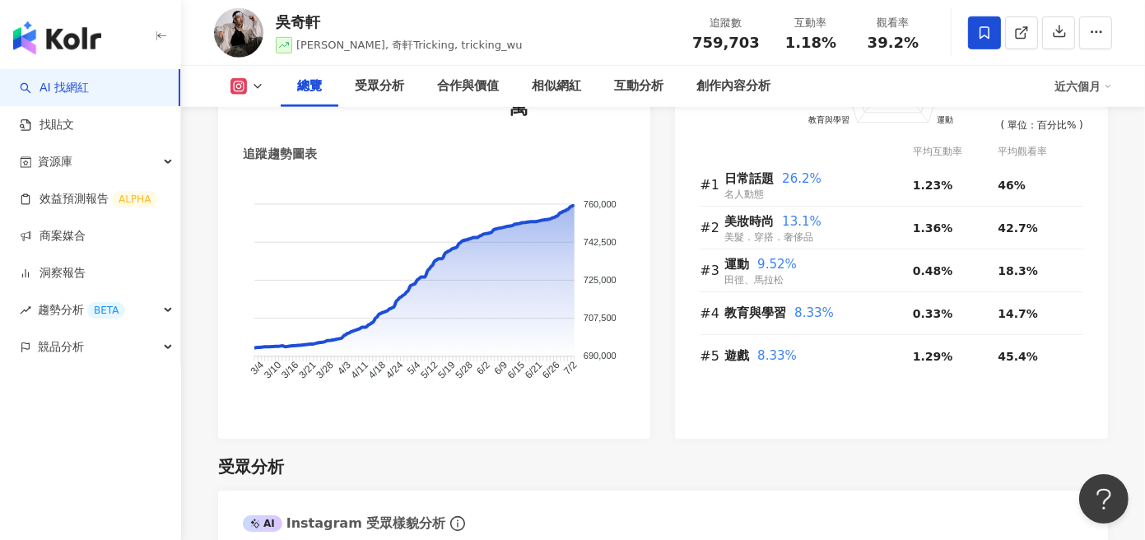
scroll to position [1153, 0]
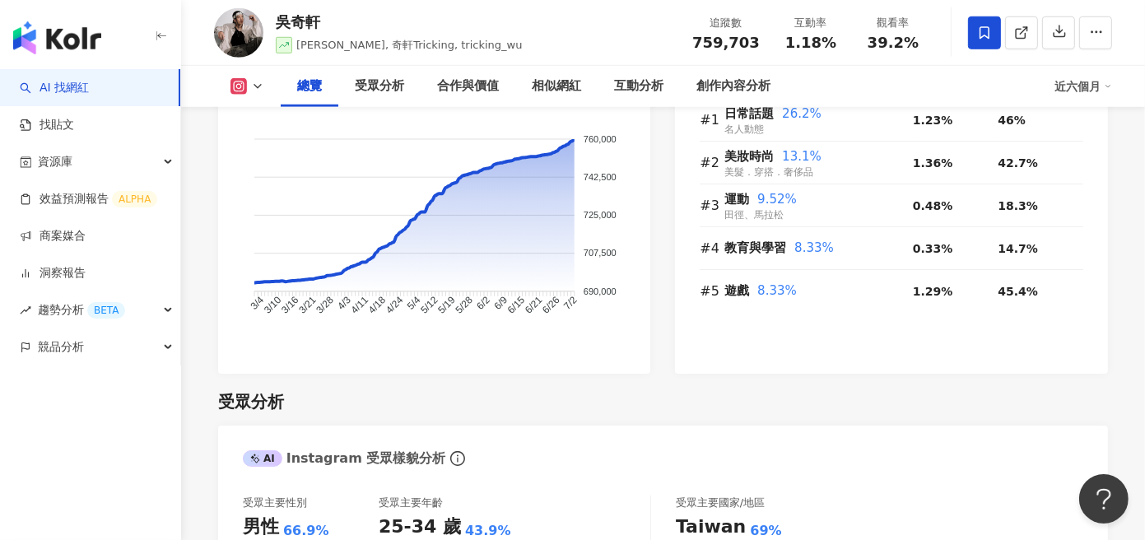
click at [478, 402] on div "受眾分析" at bounding box center [663, 401] width 890 height 23
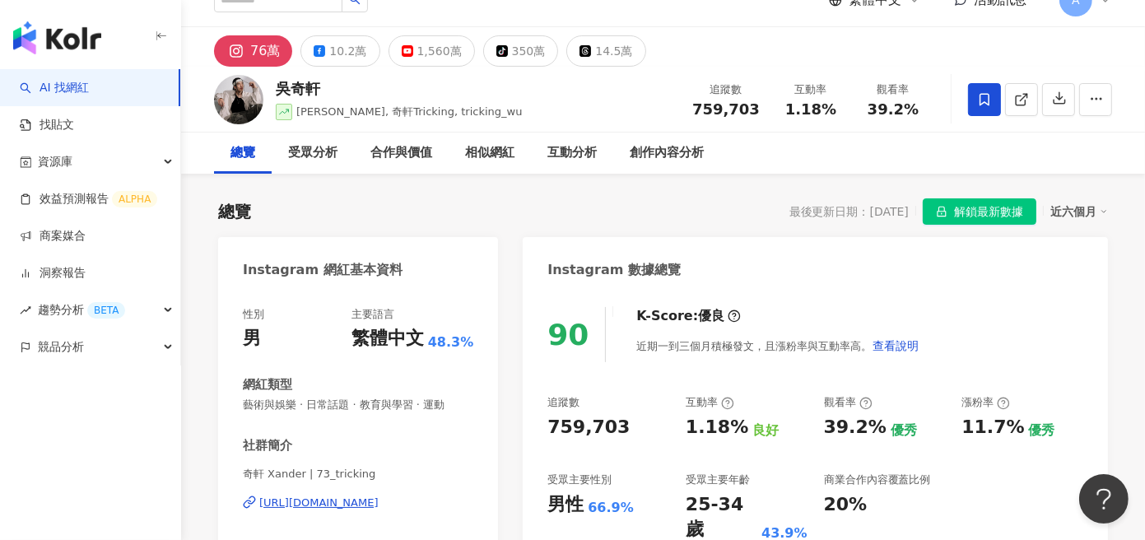
scroll to position [0, 0]
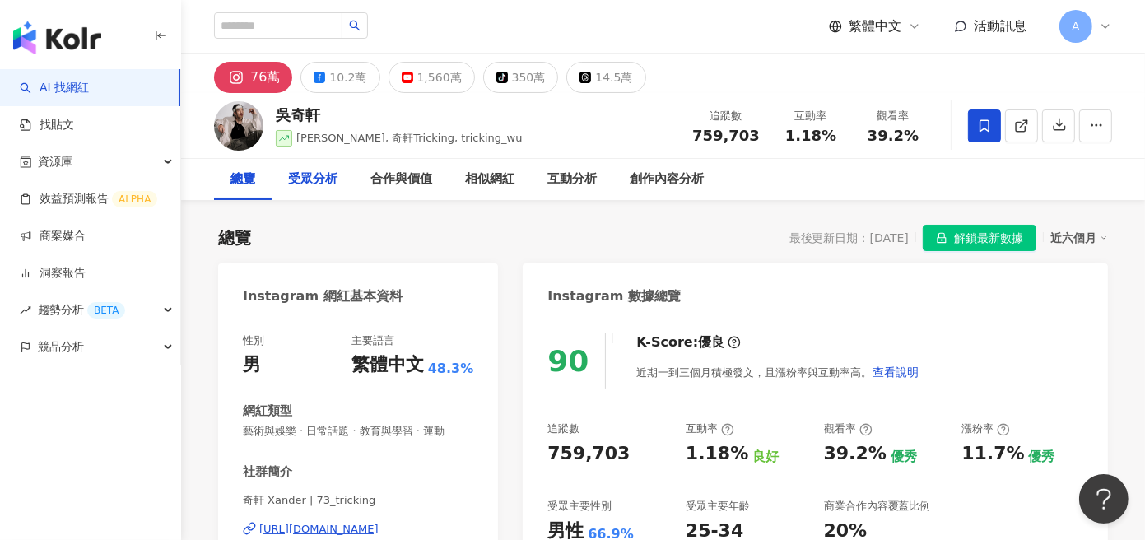
click at [293, 180] on div "受眾分析" at bounding box center [312, 180] width 49 height 20
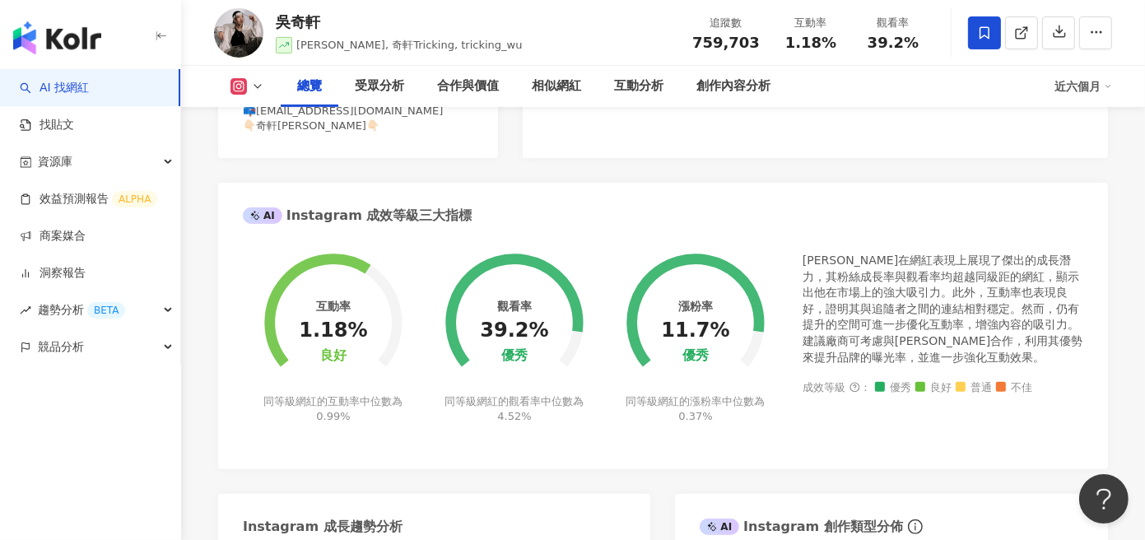
scroll to position [20, 0]
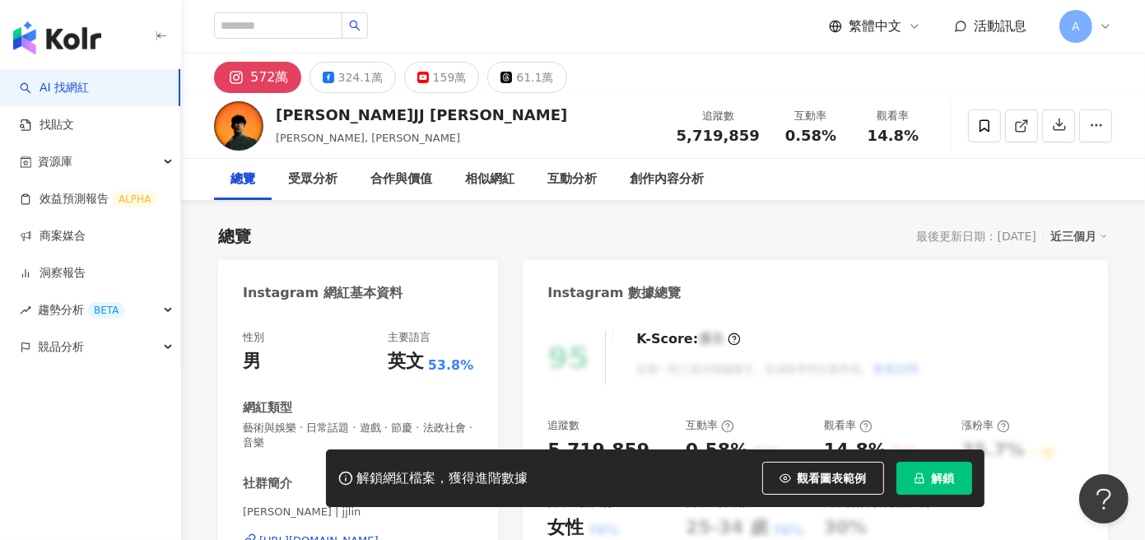
click at [628, 226] on div "總覽 最後更新日期：[DATE] 近三個月" at bounding box center [663, 236] width 890 height 23
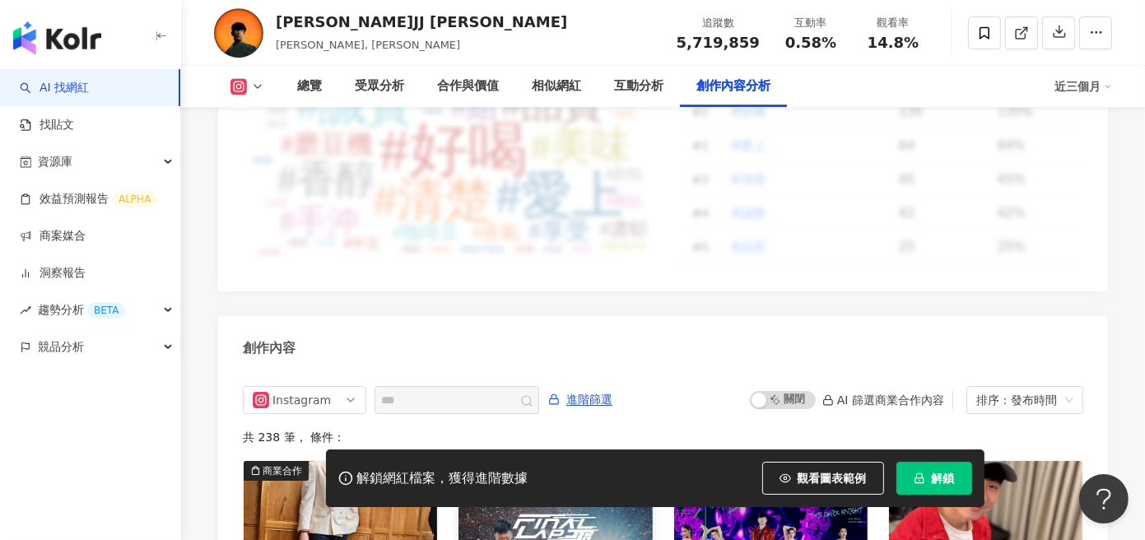
scroll to position [4992, 0]
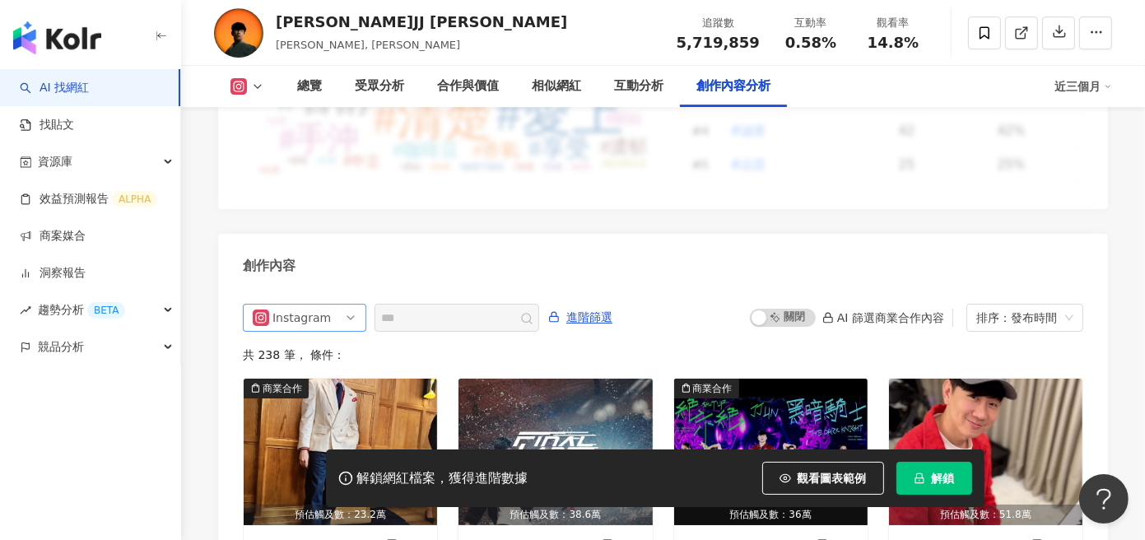
click at [352, 305] on span "Instagram" at bounding box center [305, 318] width 104 height 26
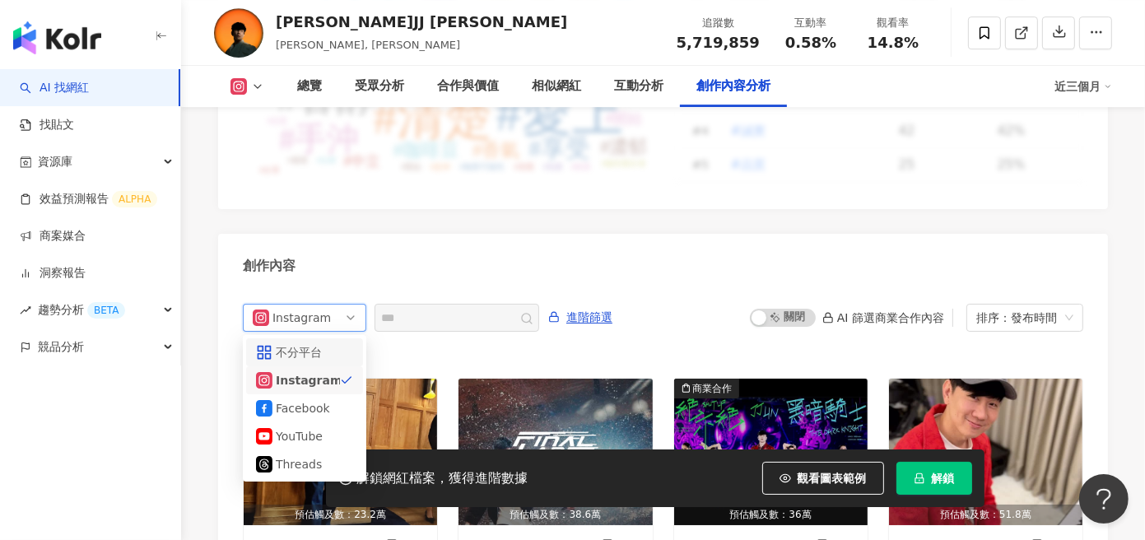
click at [328, 338] on div "不分平台" at bounding box center [304, 352] width 117 height 28
click at [310, 348] on div "共 238 筆 ， 條件：" at bounding box center [663, 354] width 841 height 13
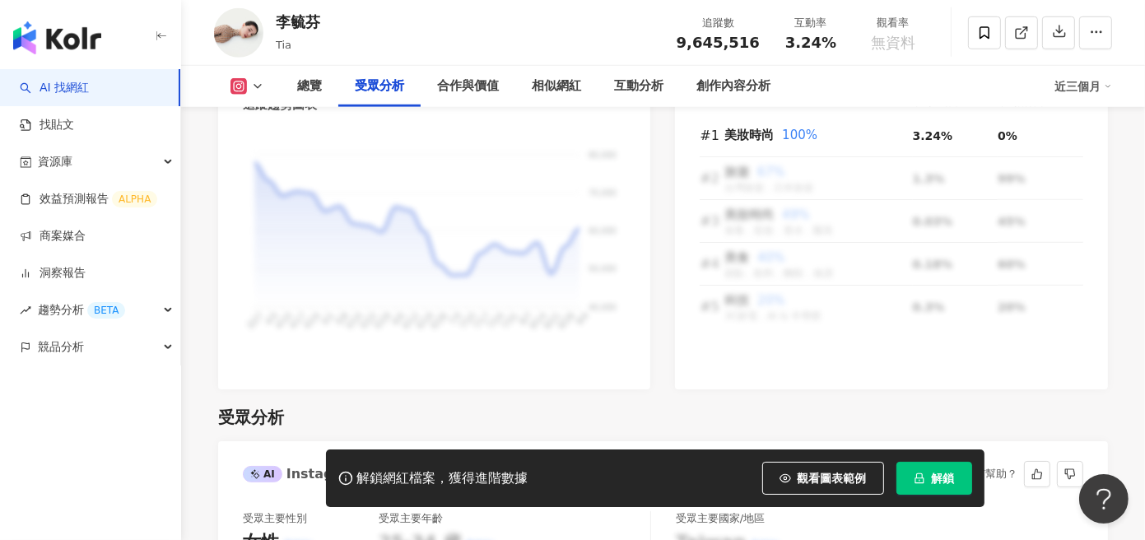
scroll to position [1399, 0]
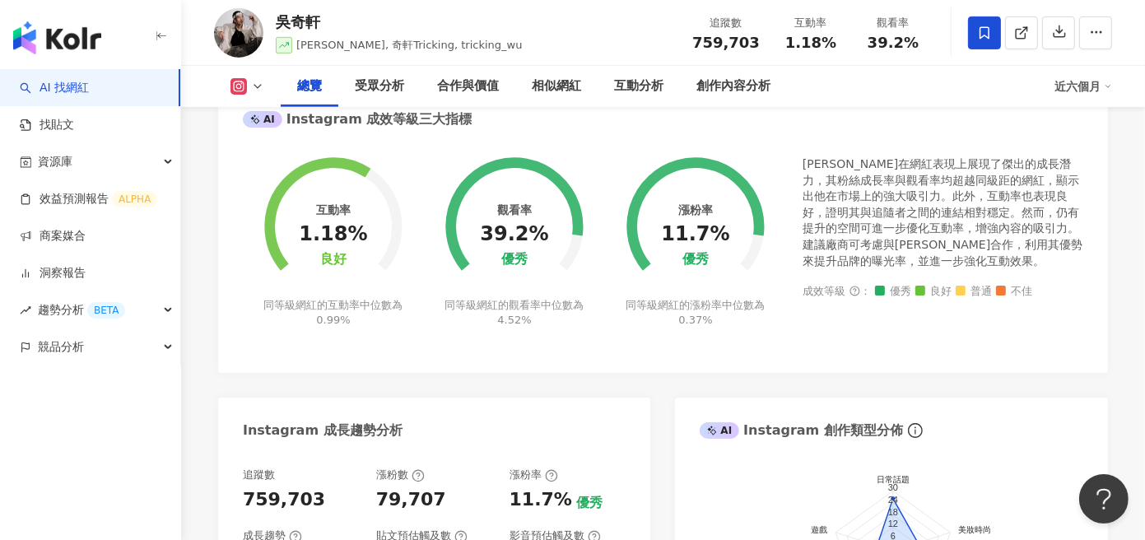
scroll to position [659, 0]
